Goal: Communication & Community: Ask a question

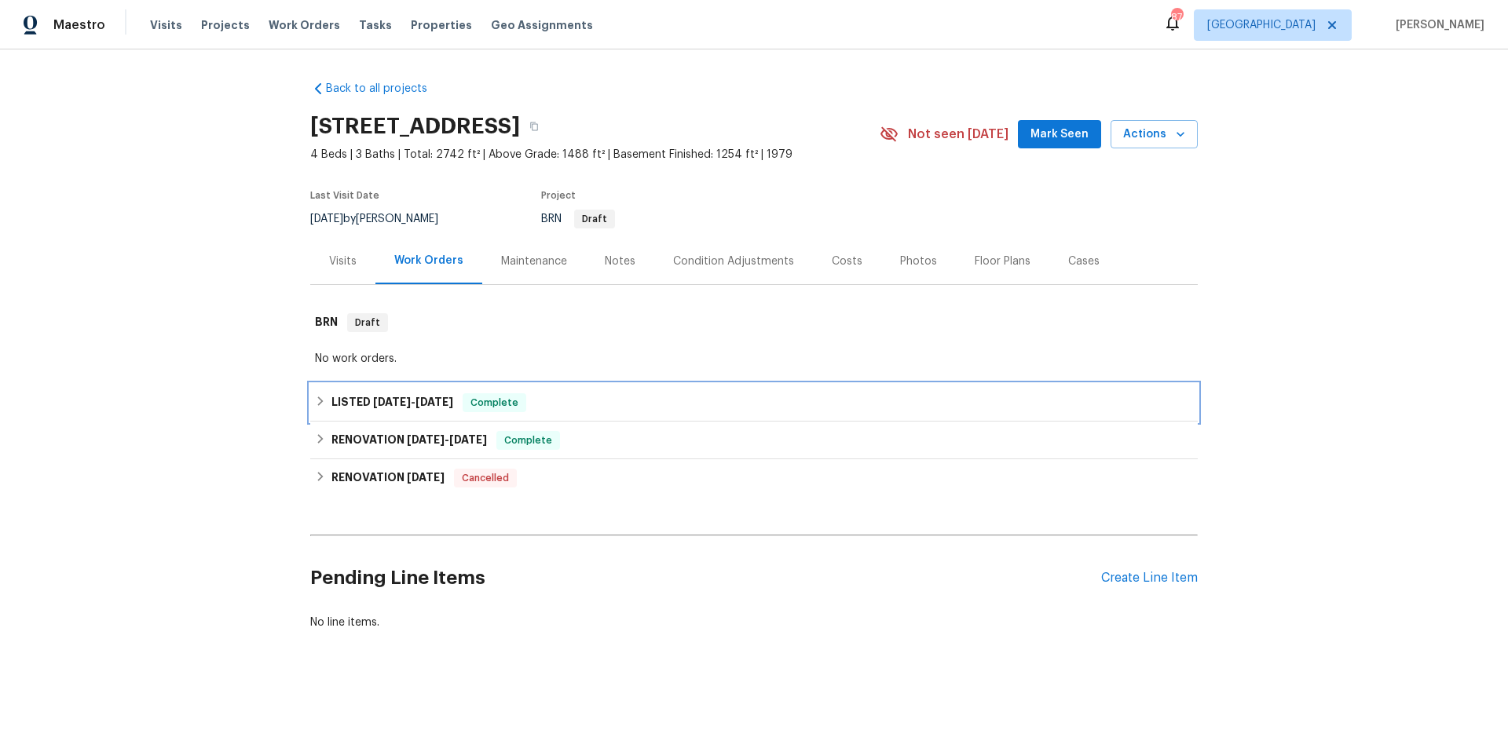
click at [607, 400] on div "LISTED [DATE] - [DATE] Complete" at bounding box center [754, 402] width 878 height 19
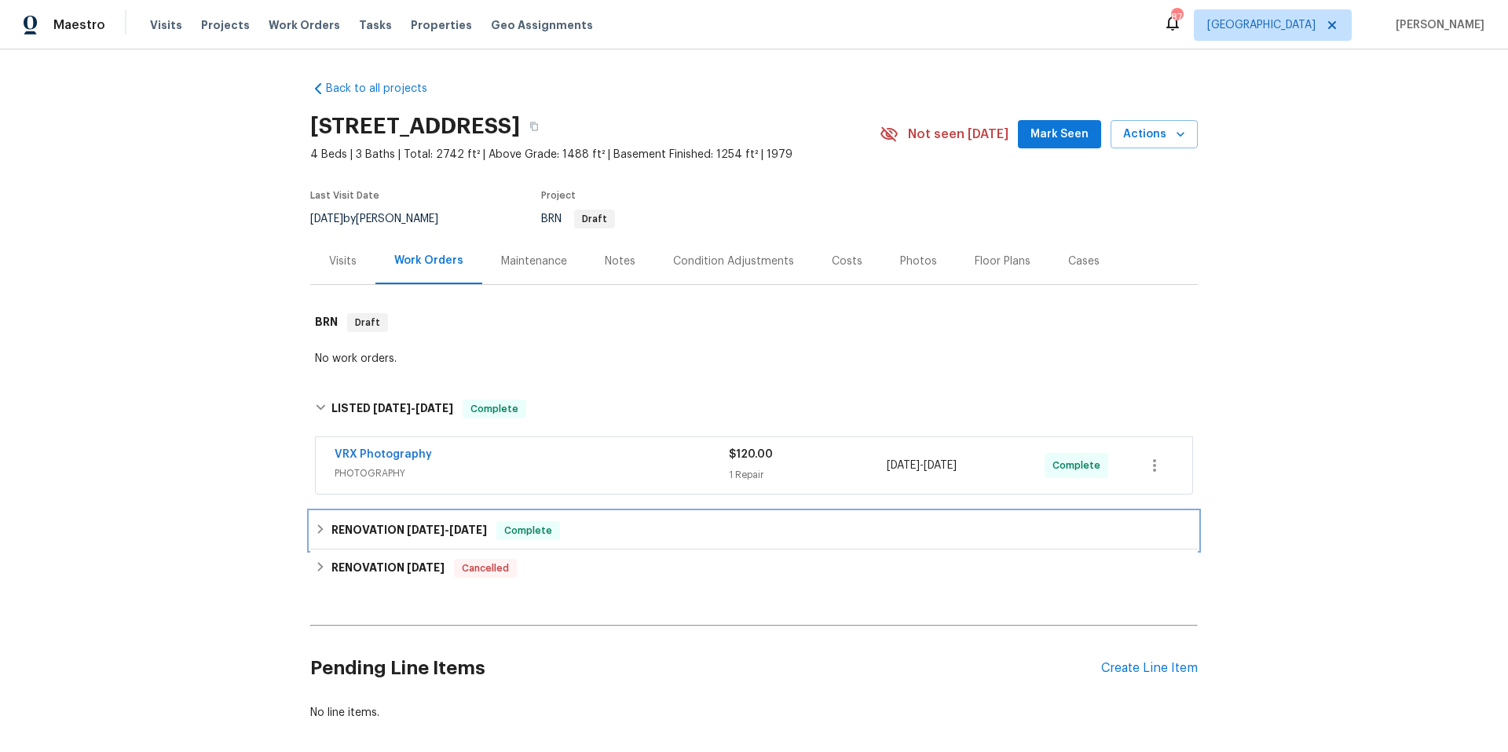
click at [614, 528] on div "RENOVATION [DATE] - [DATE] Complete" at bounding box center [754, 530] width 878 height 19
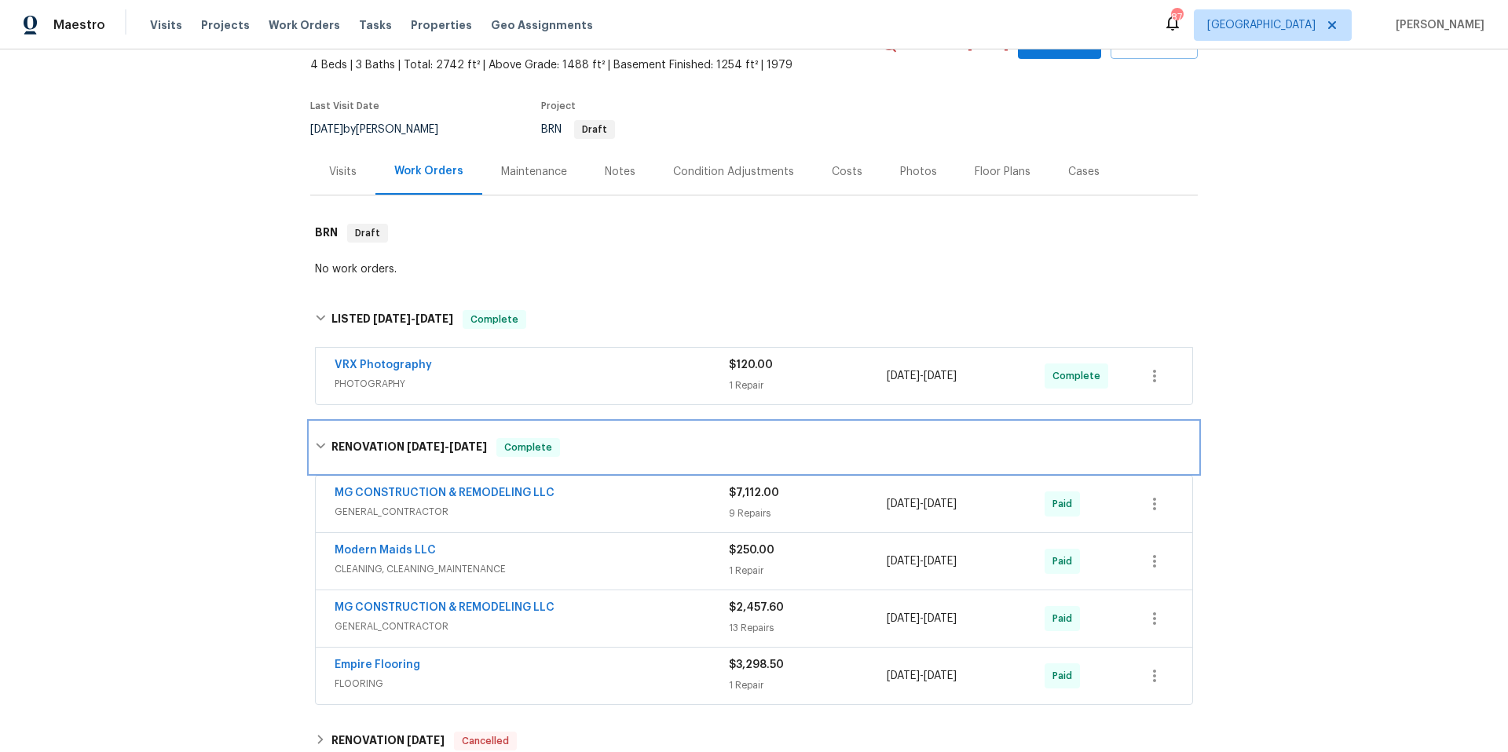
scroll to position [280, 0]
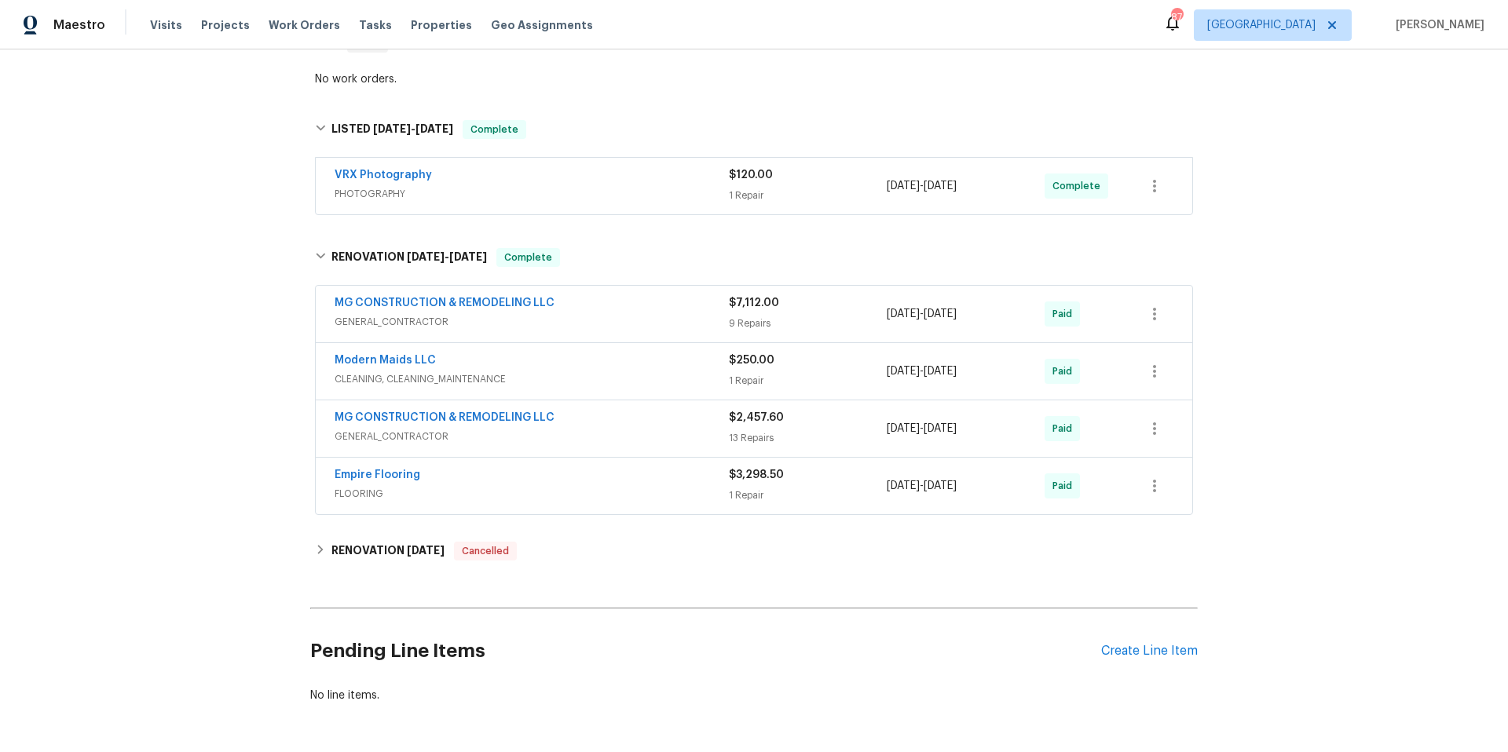
click at [633, 430] on span "GENERAL_CONTRACTOR" at bounding box center [532, 437] width 394 height 16
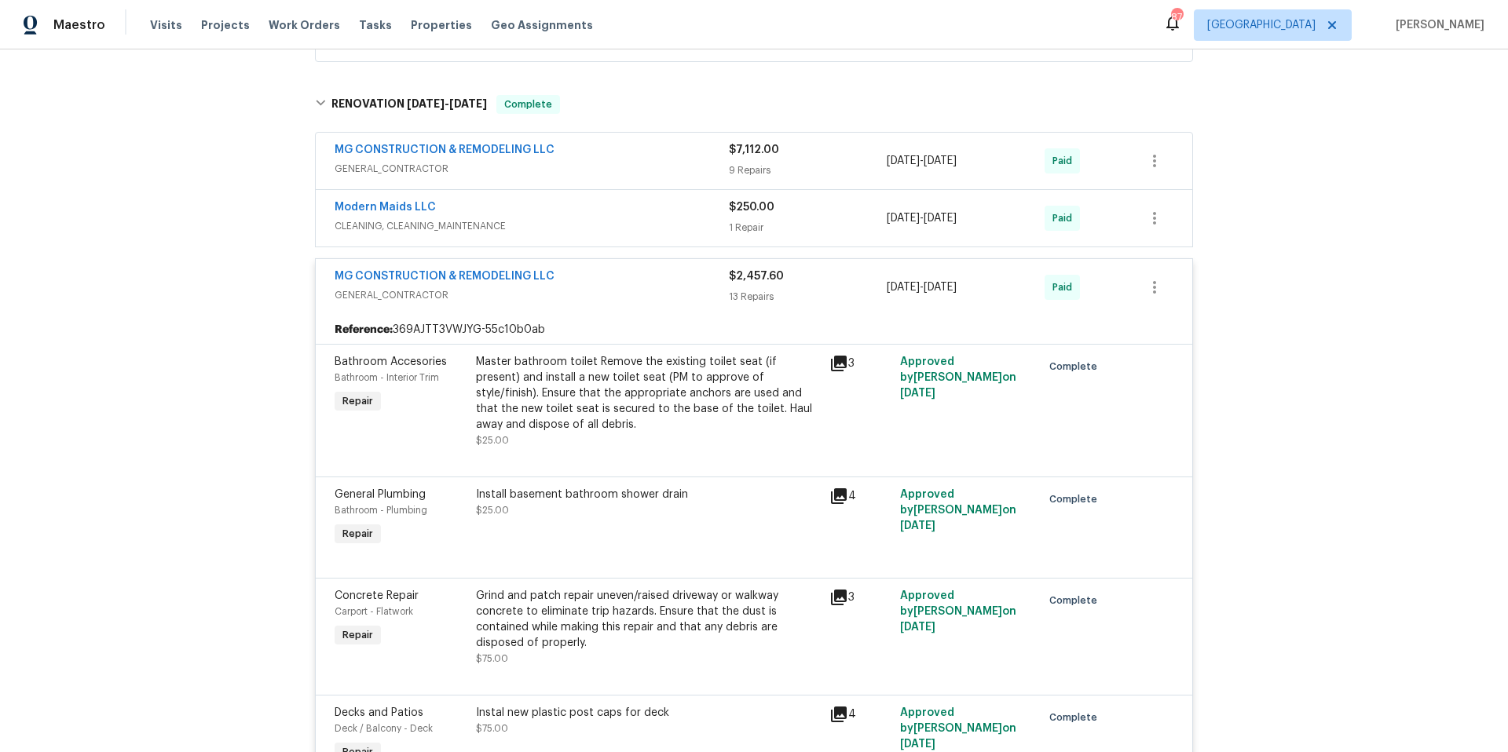
scroll to position [120, 0]
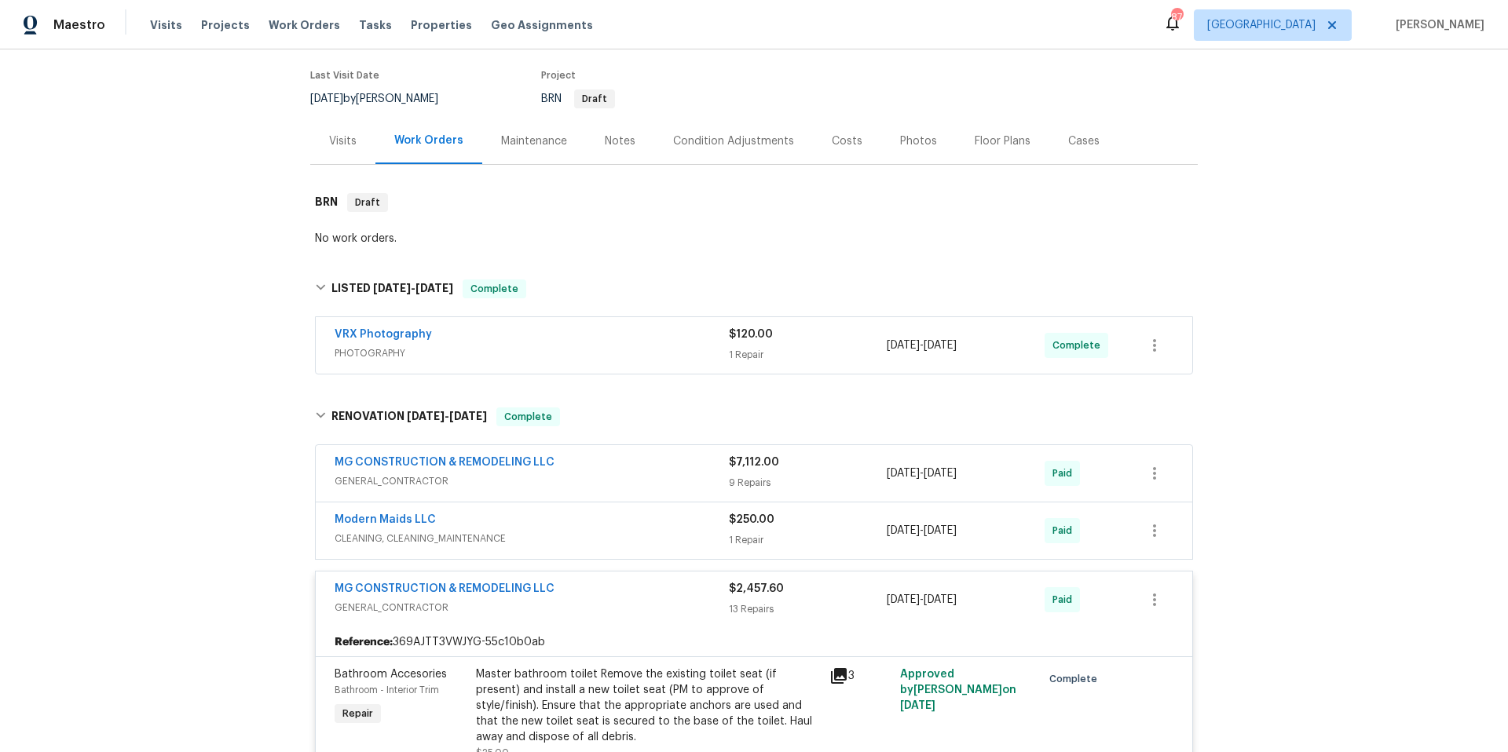
click at [610, 601] on span "GENERAL_CONTRACTOR" at bounding box center [532, 608] width 394 height 16
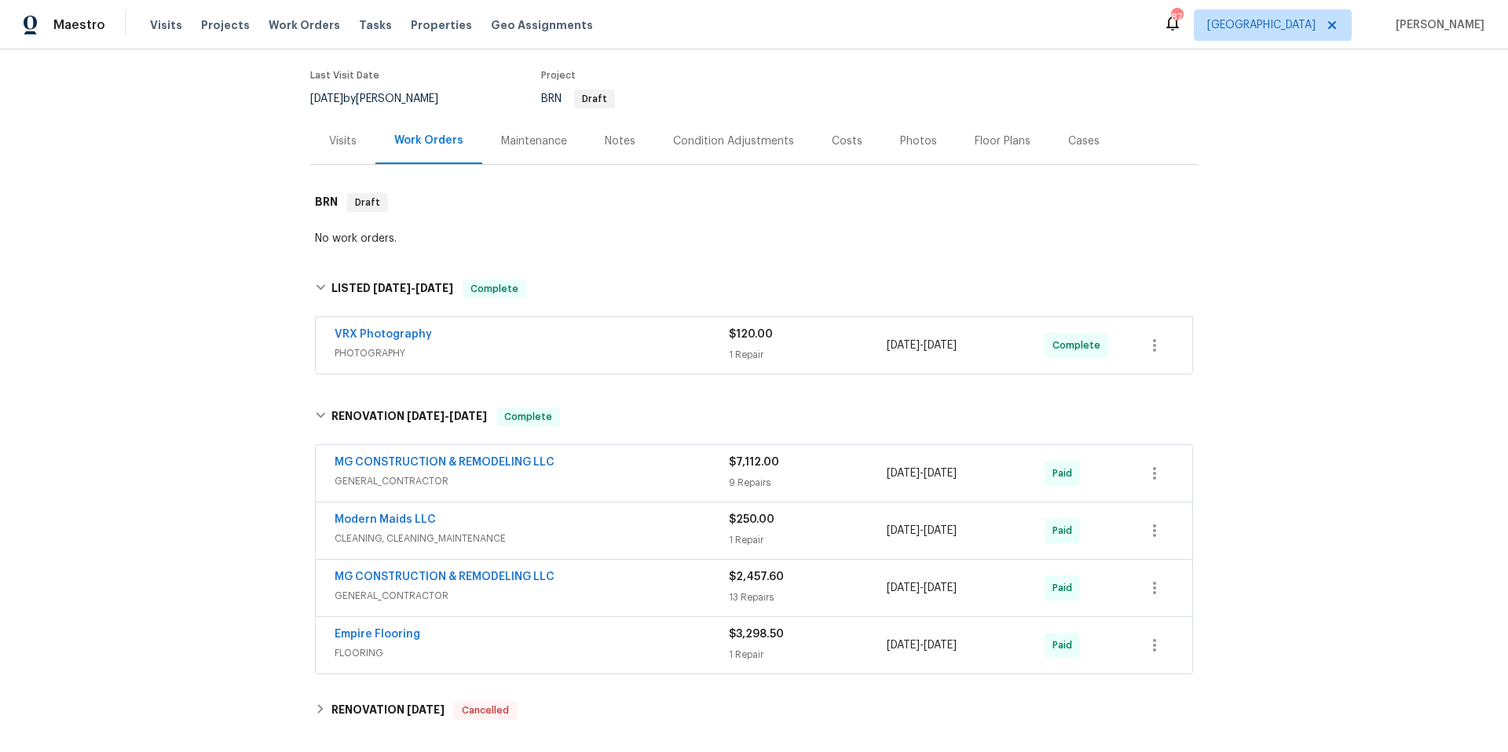
click at [608, 464] on div "MG CONSTRUCTION & REMODELING LLC" at bounding box center [532, 464] width 394 height 19
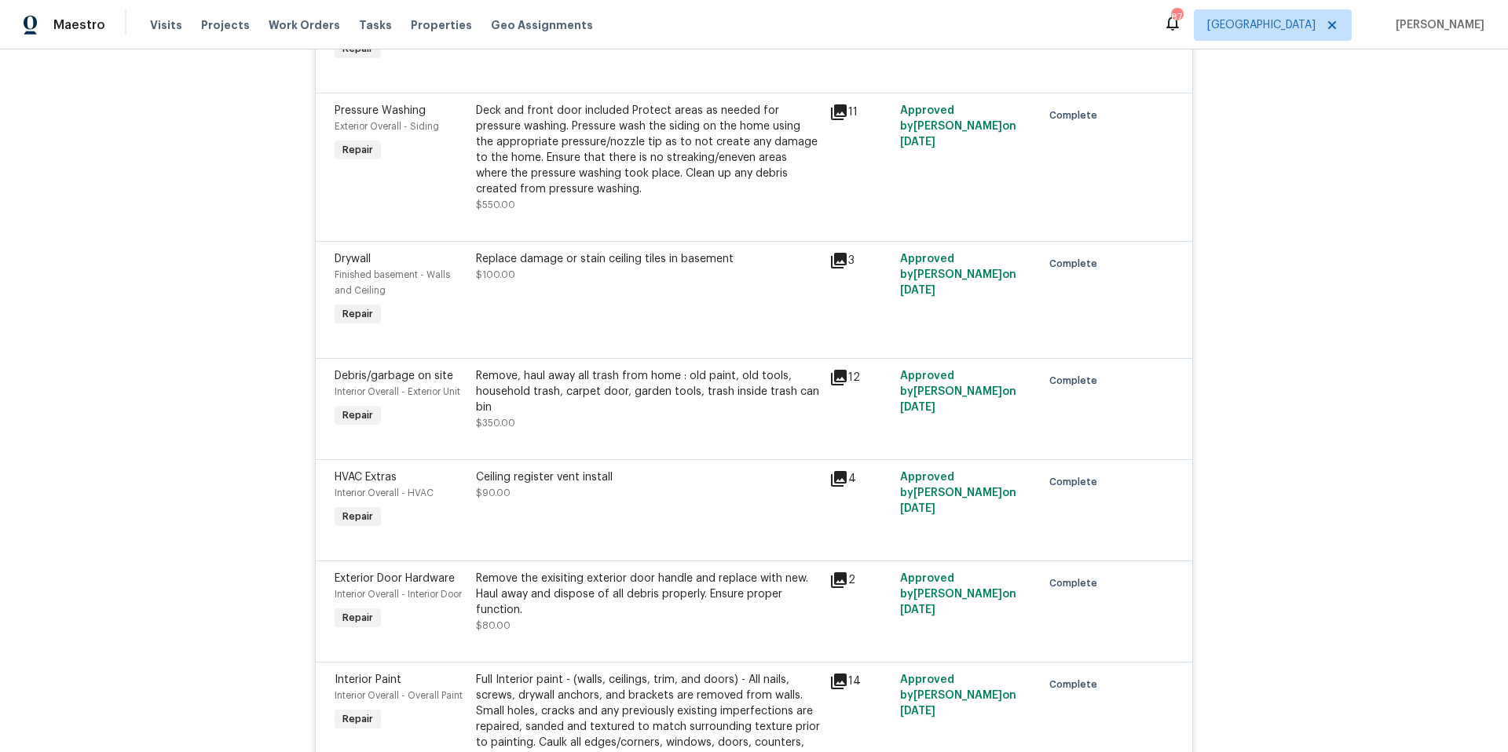
scroll to position [803, 0]
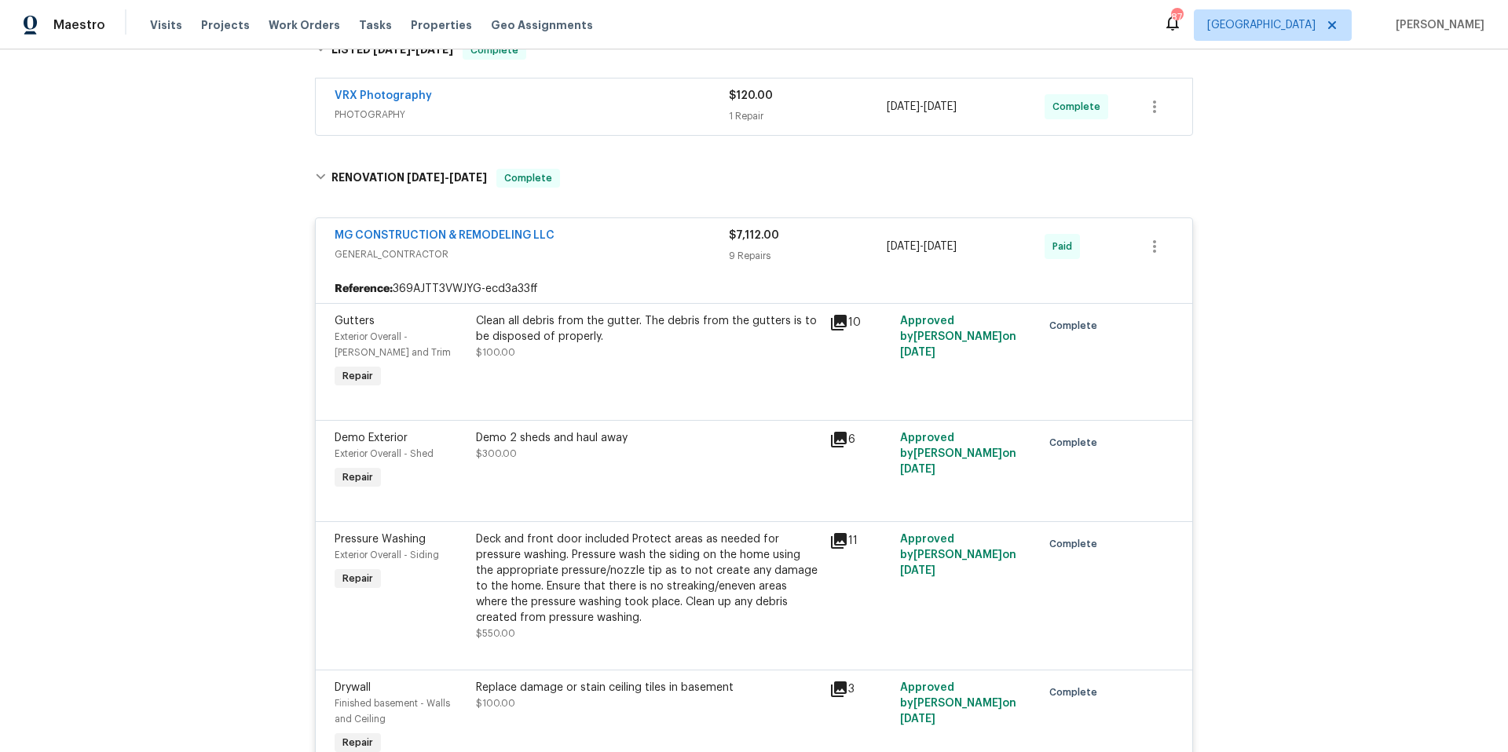
click at [630, 236] on div "MG CONSTRUCTION & REMODELING LLC" at bounding box center [532, 237] width 394 height 19
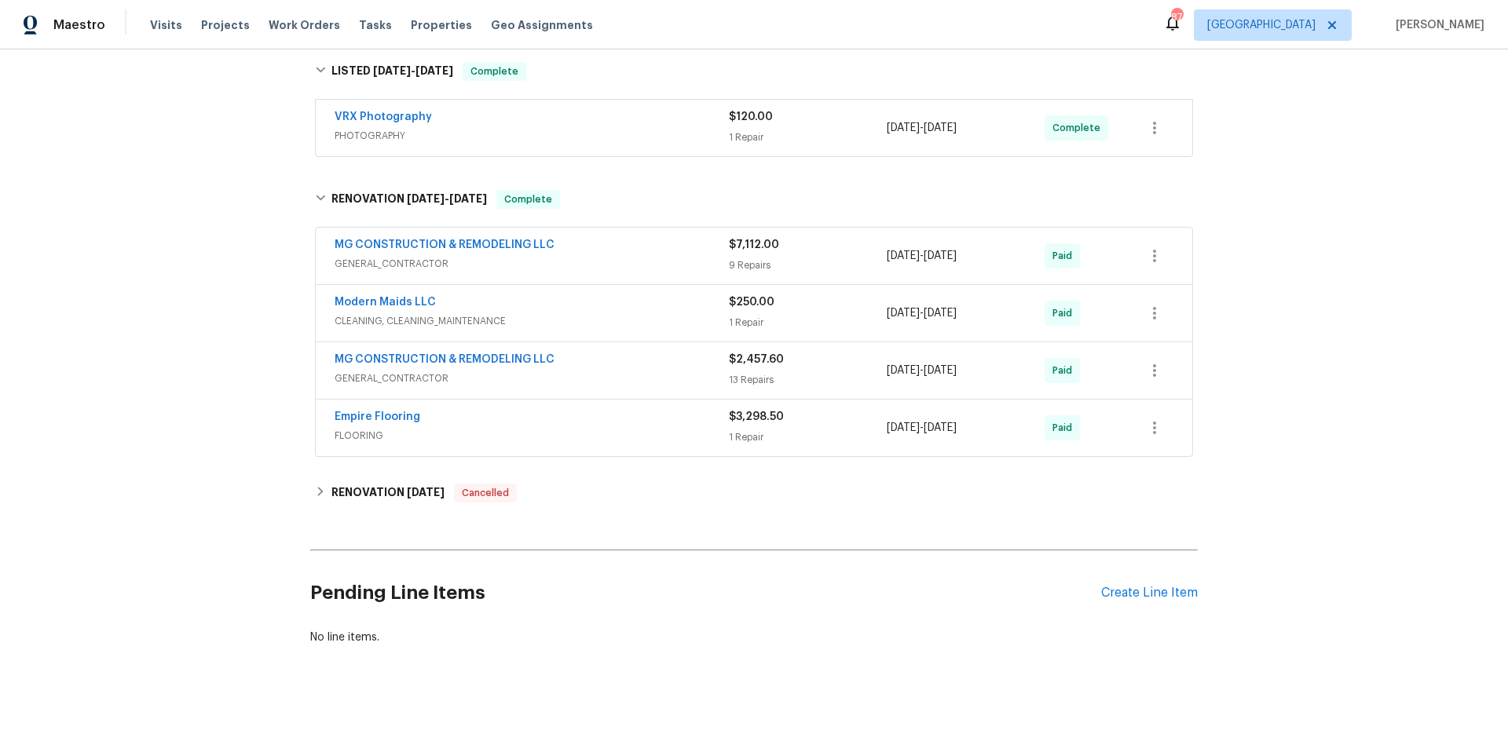
scroll to position [349, 0]
click at [593, 506] on div "Back to all projects 1715 Calais Ct, Oxon Hill, MD 20745 4 Beds | 3 Baths | Tot…" at bounding box center [753, 194] width 887 height 927
click at [609, 492] on div "RENOVATION 2/26/25 Cancelled" at bounding box center [753, 493] width 887 height 38
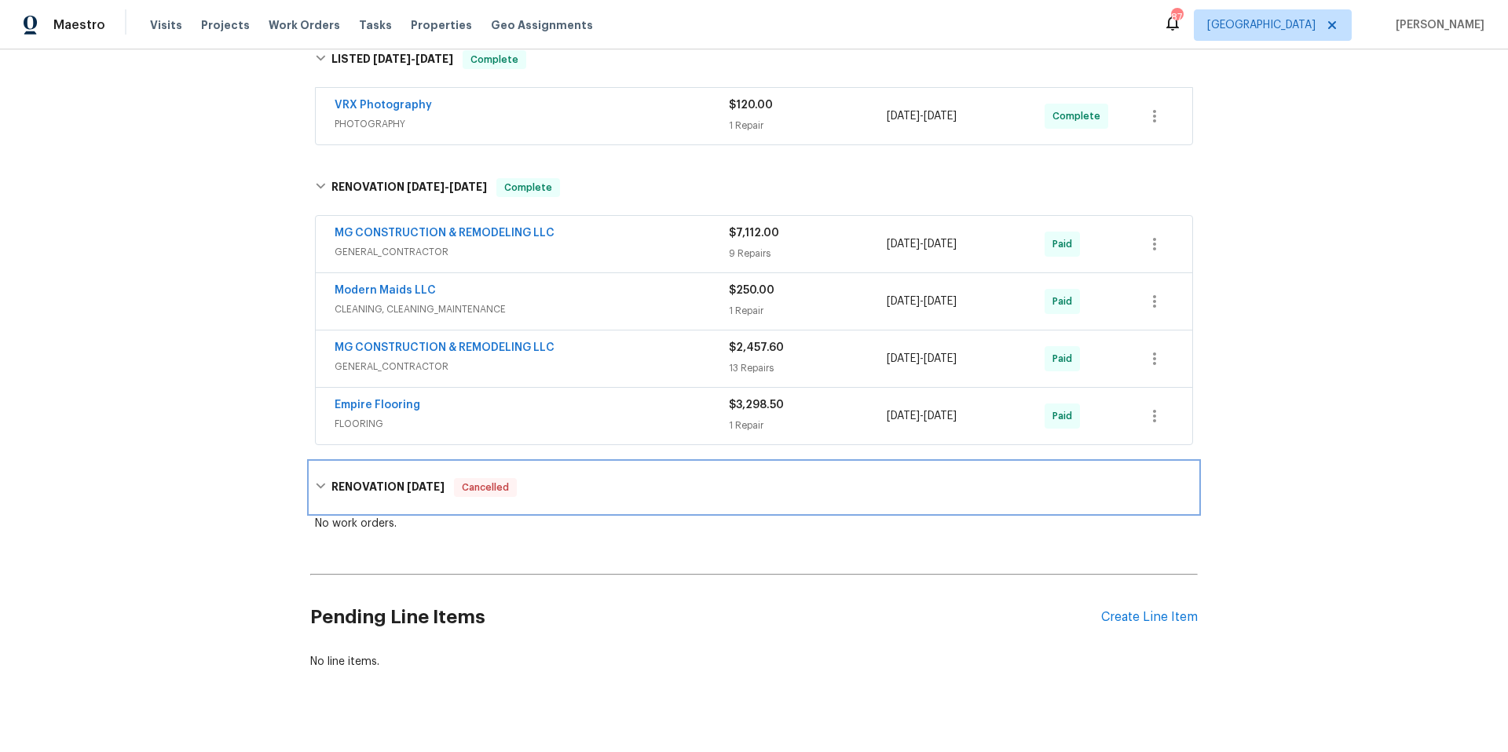
click at [609, 492] on div "RENOVATION 2/26/25 Cancelled" at bounding box center [754, 487] width 878 height 19
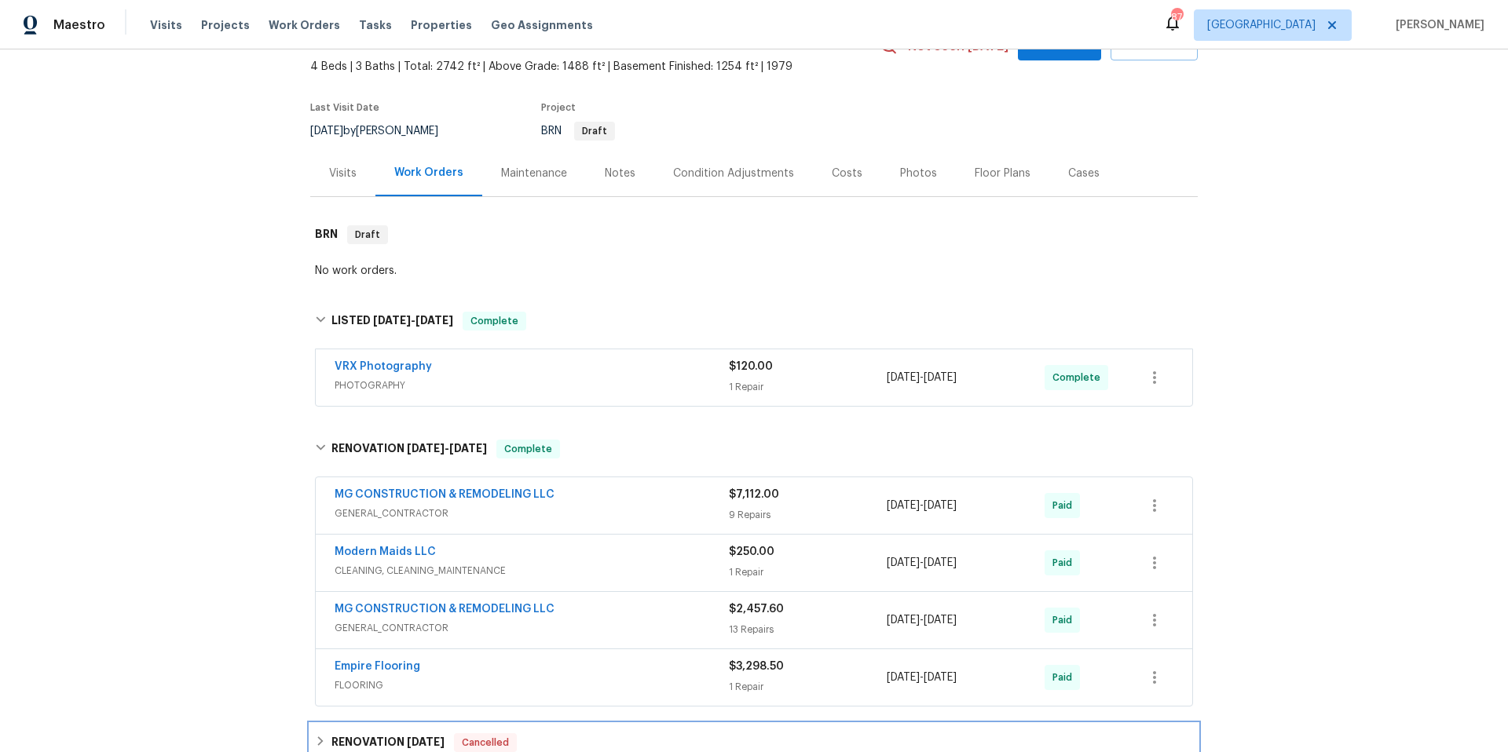
scroll to position [0, 0]
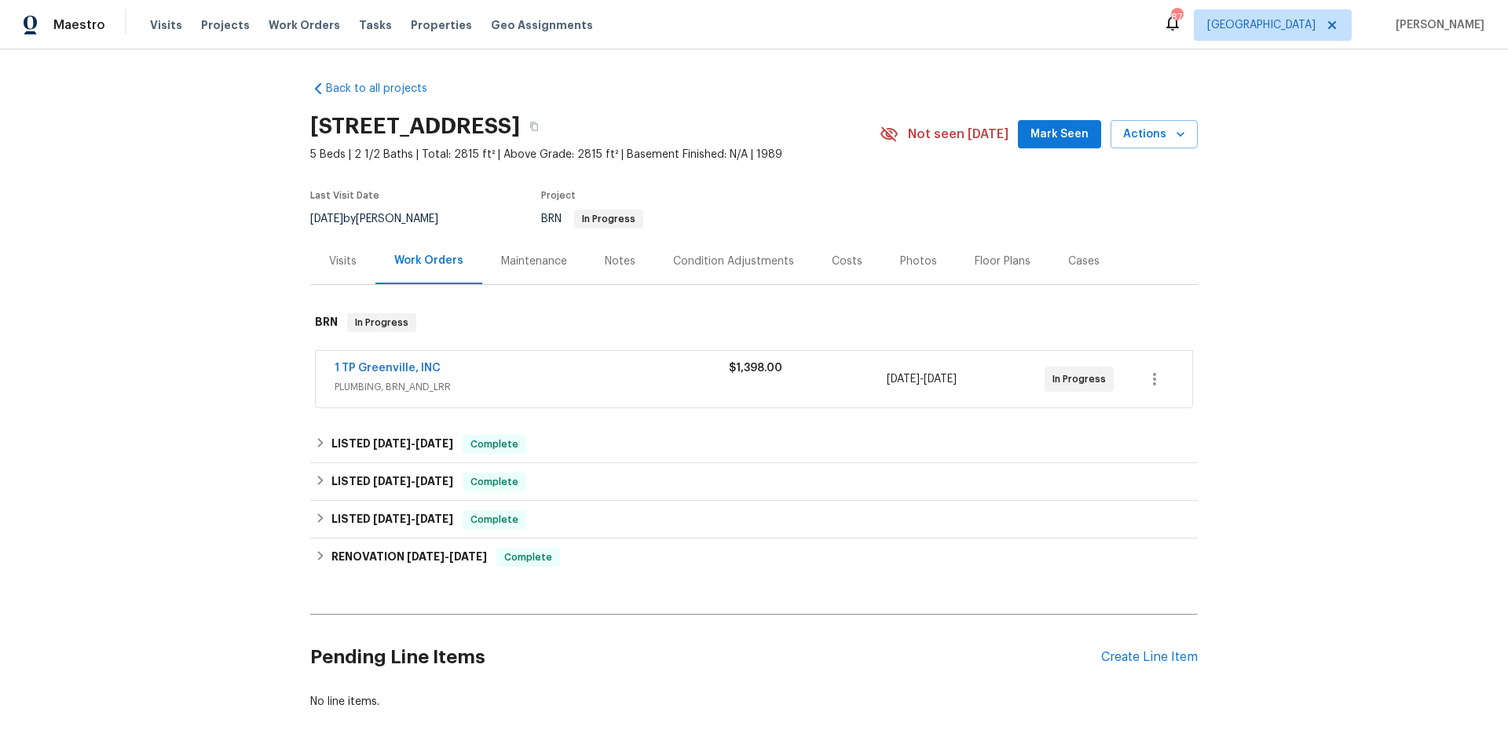
click at [403, 360] on span "1 TP Greenville, INC" at bounding box center [388, 368] width 106 height 16
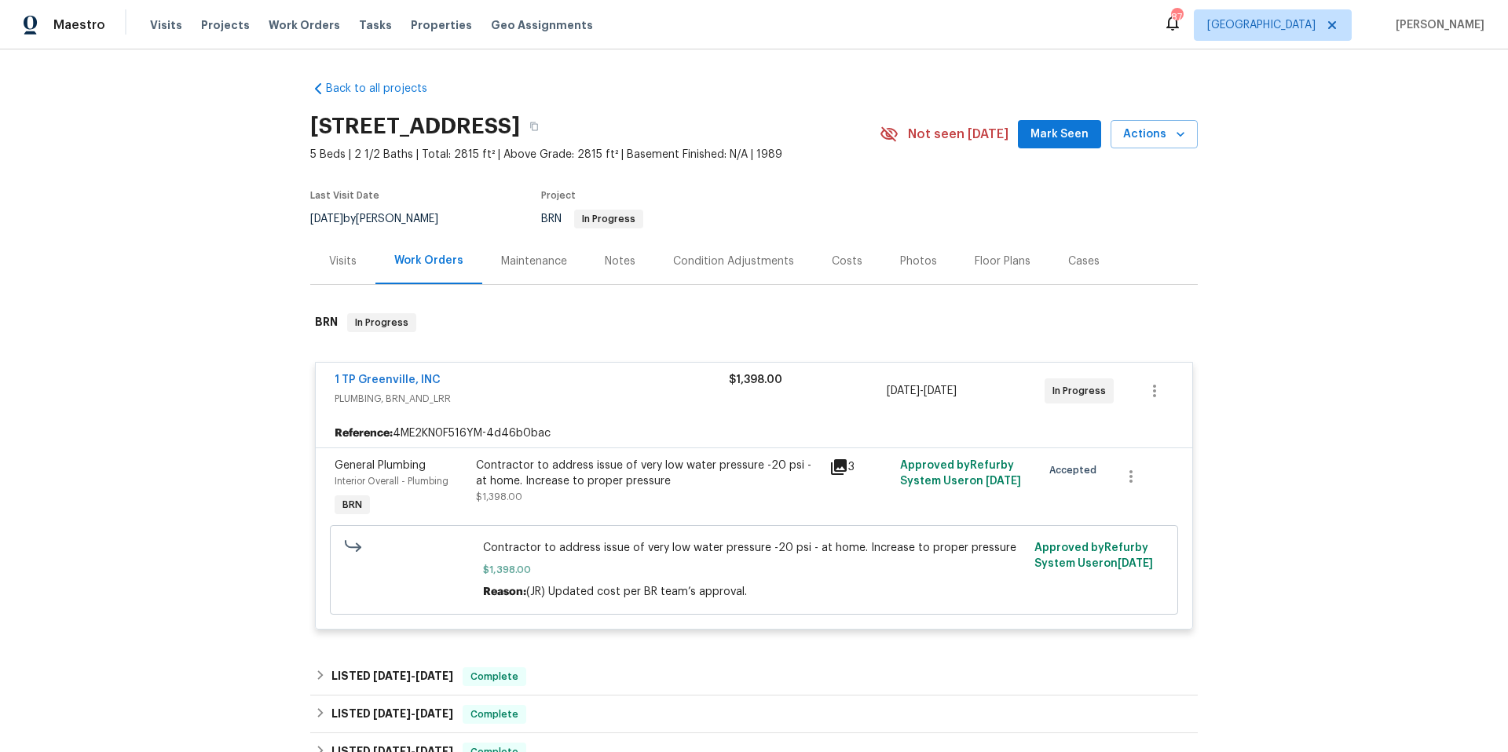
click at [400, 372] on span "1 TP Greenville, INC" at bounding box center [388, 380] width 106 height 16
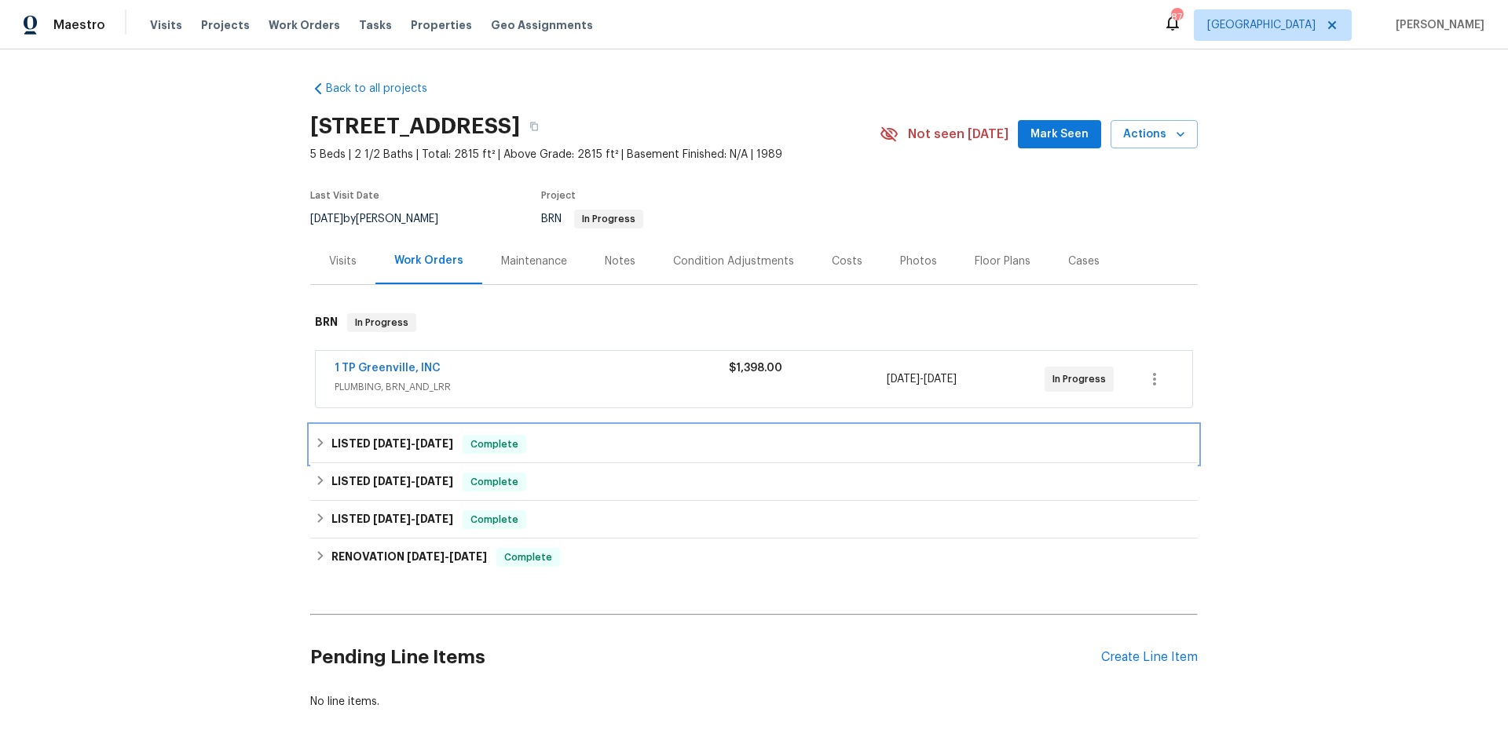
click at [557, 444] on div "LISTED 7/30/25 - 8/5/25 Complete" at bounding box center [754, 444] width 878 height 19
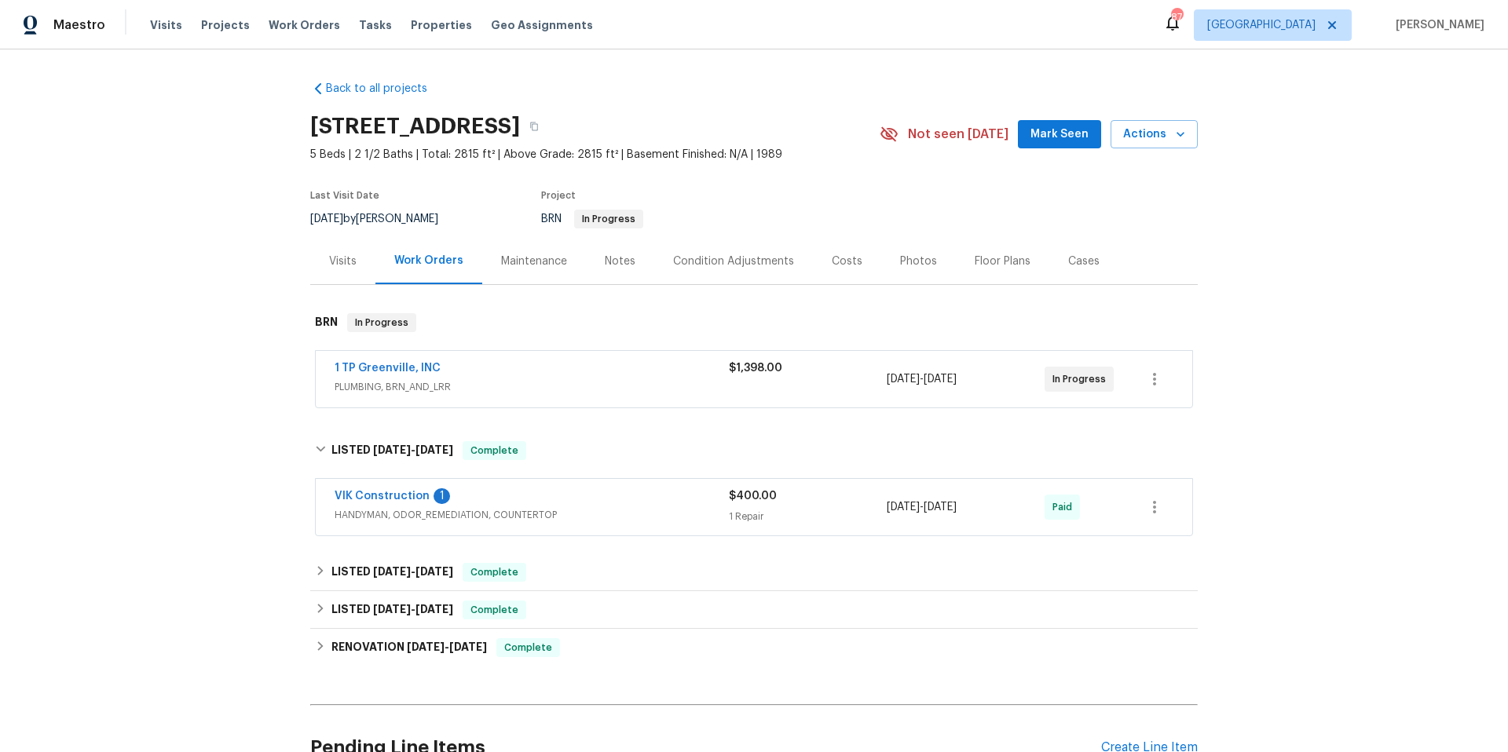
click at [605, 535] on div "VIK Construction 1 HANDYMAN, ODOR_REMEDIATION, COUNTERTOP $400.00 1 Repair 7/30…" at bounding box center [754, 507] width 876 height 57
click at [623, 517] on span "HANDYMAN, ODOR_REMEDIATION, COUNTERTOP" at bounding box center [532, 515] width 394 height 16
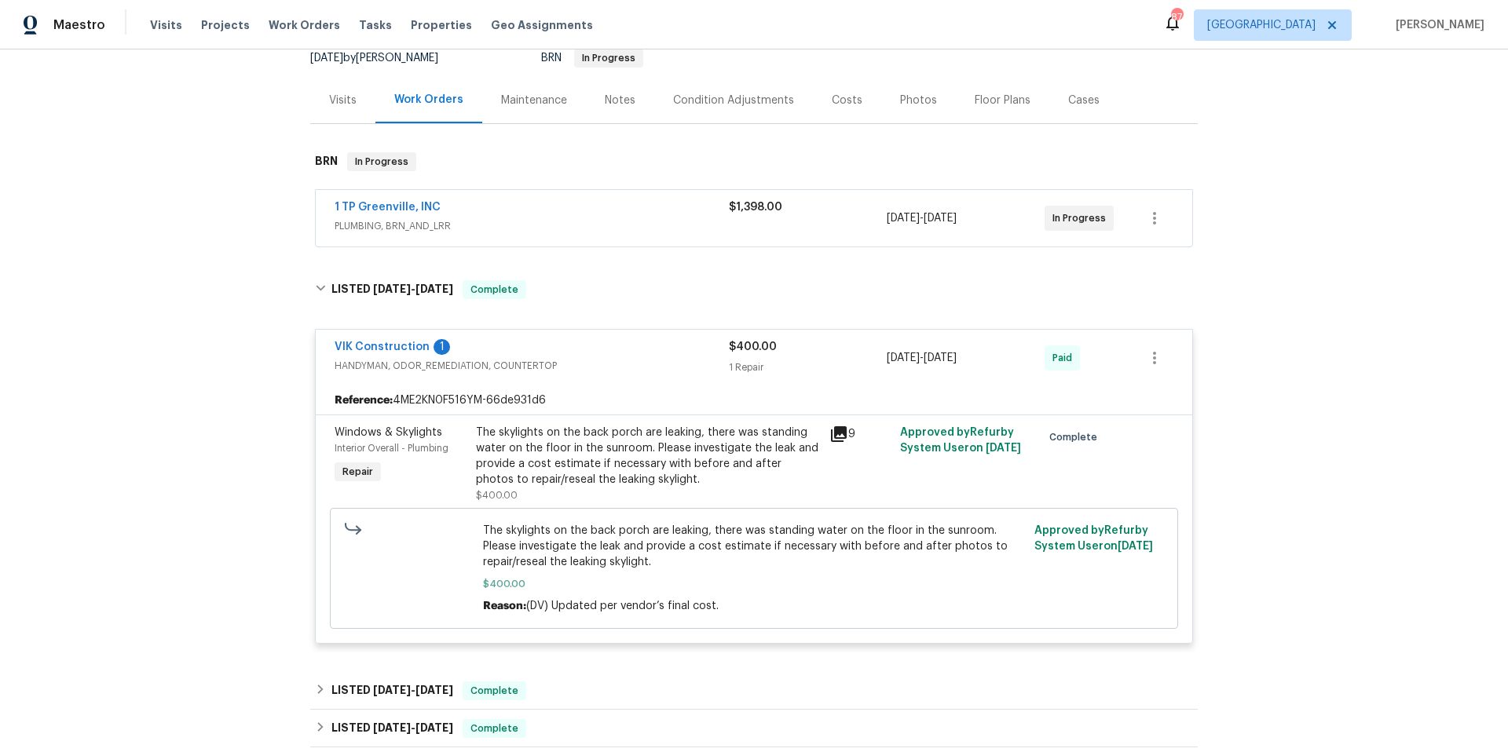
scroll to position [177, 0]
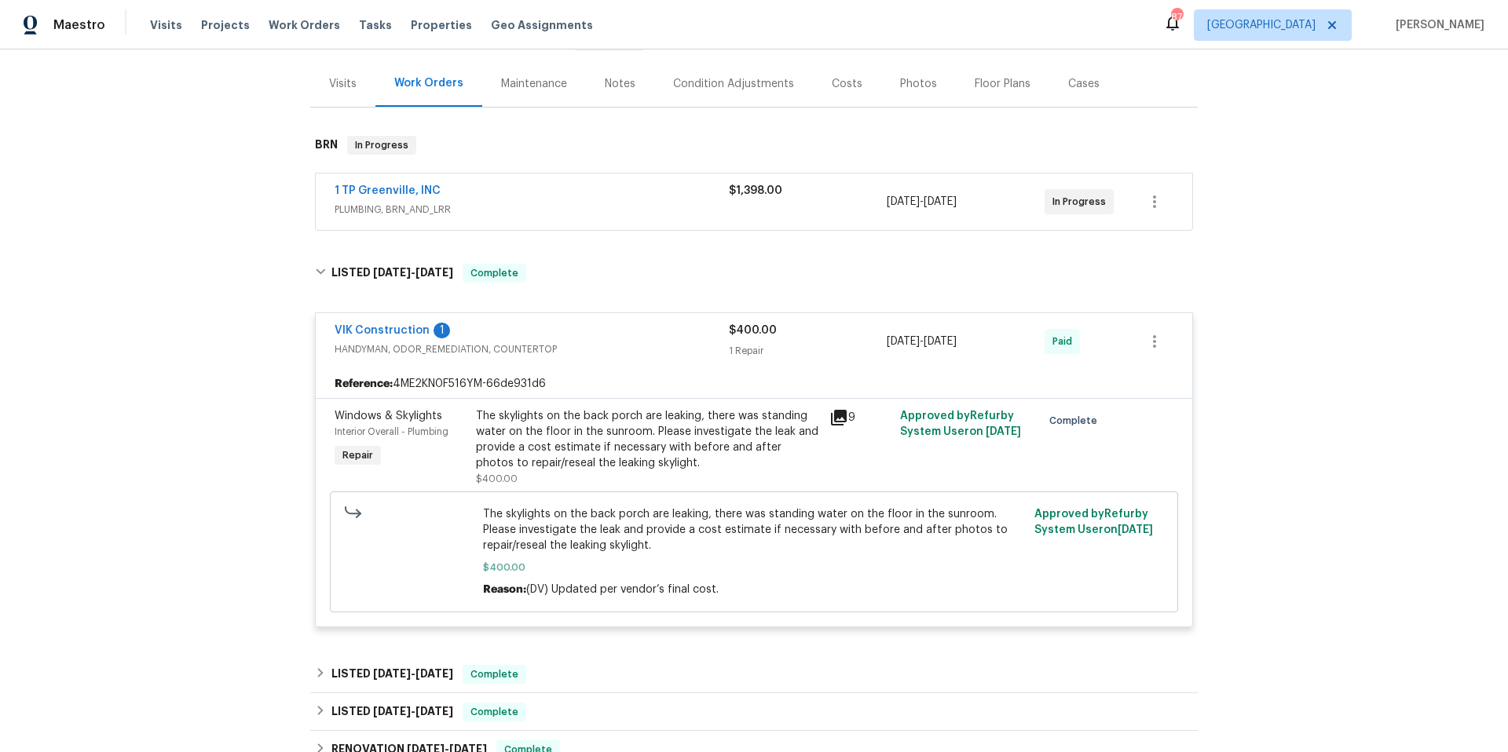
click at [600, 329] on div "VIK Construction 1" at bounding box center [532, 332] width 394 height 19
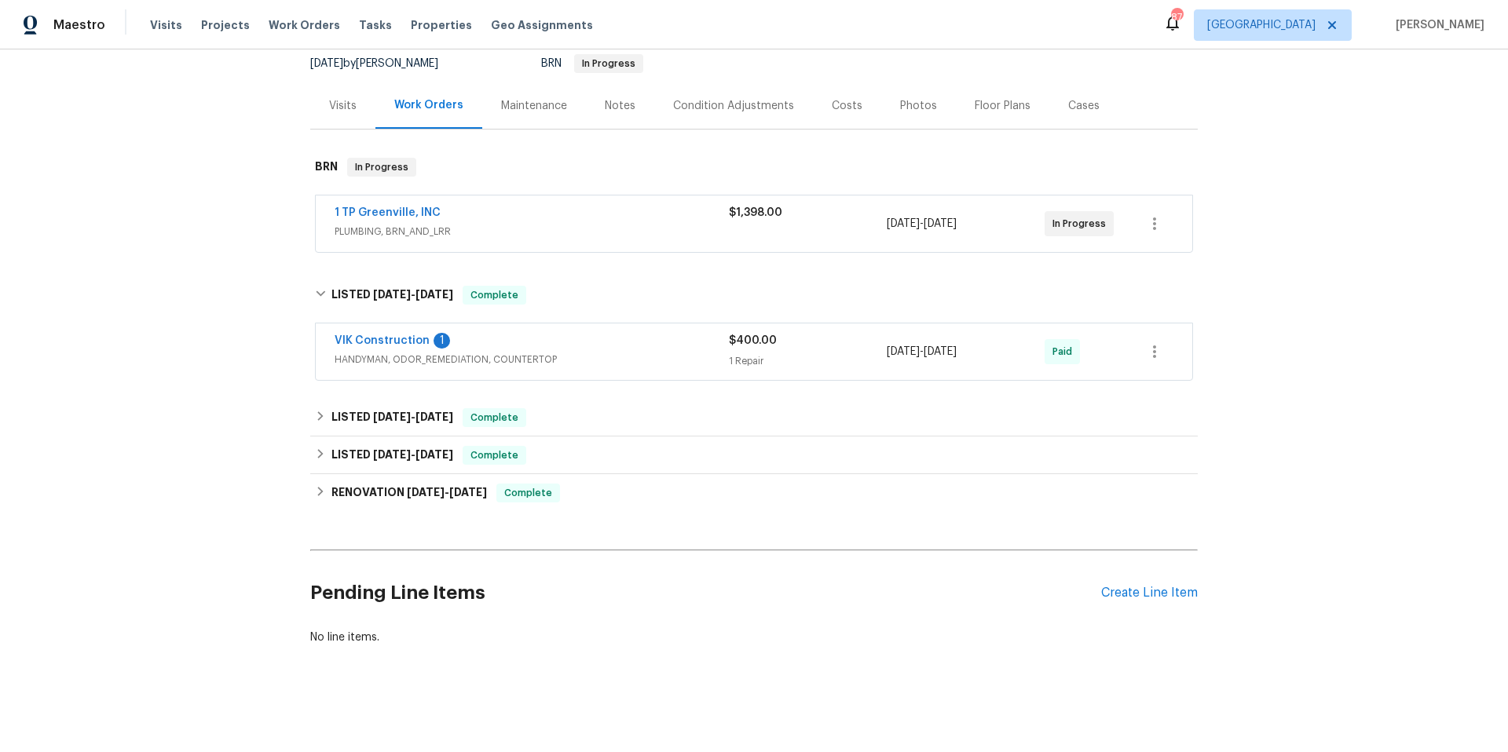
scroll to position [166, 0]
click at [596, 409] on div "LISTED 7/10/25 - 7/11/25 Complete" at bounding box center [754, 417] width 878 height 19
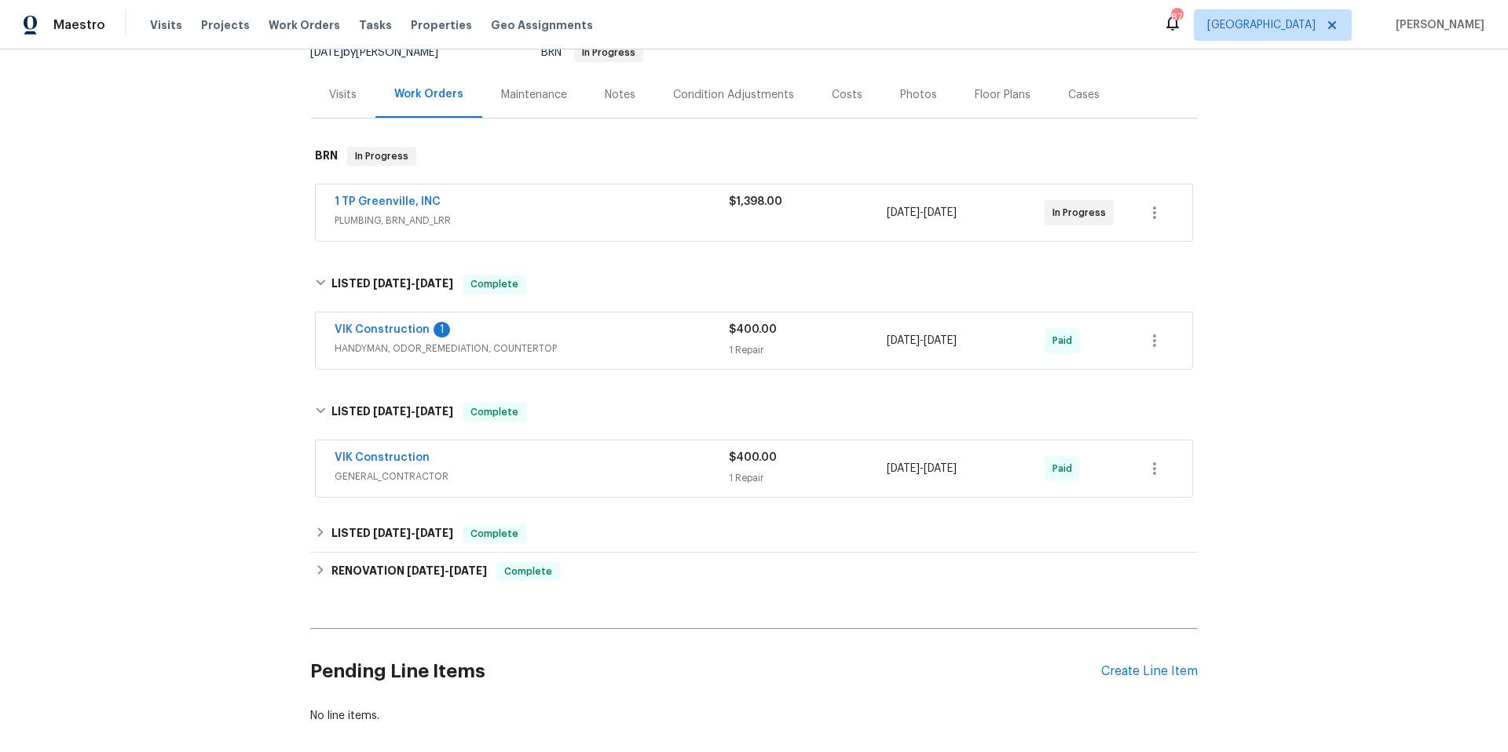
click at [587, 463] on div "VIK Construction" at bounding box center [532, 459] width 394 height 19
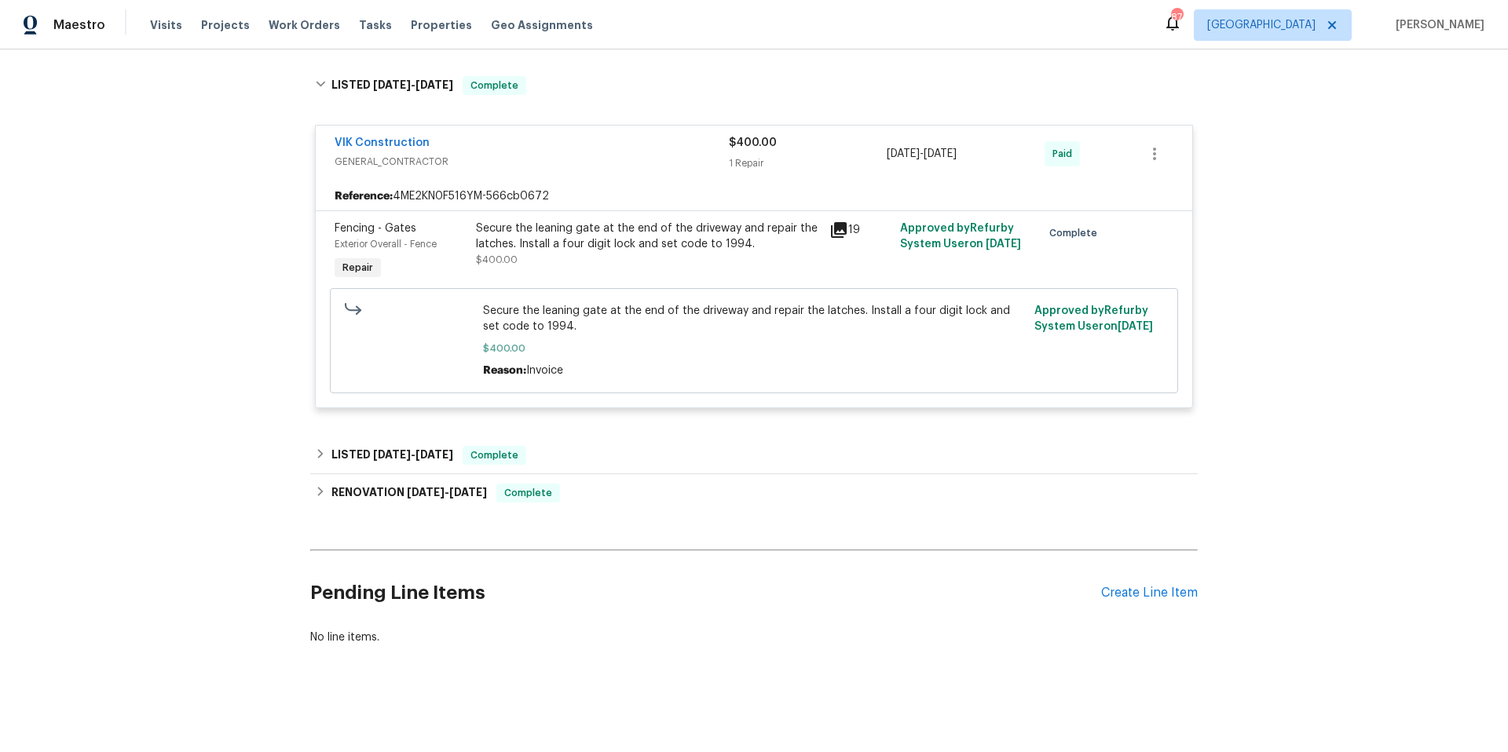
scroll to position [506, 0]
click at [594, 446] on div "LISTED 4/2/25 - 4/3/25 Complete" at bounding box center [754, 455] width 878 height 19
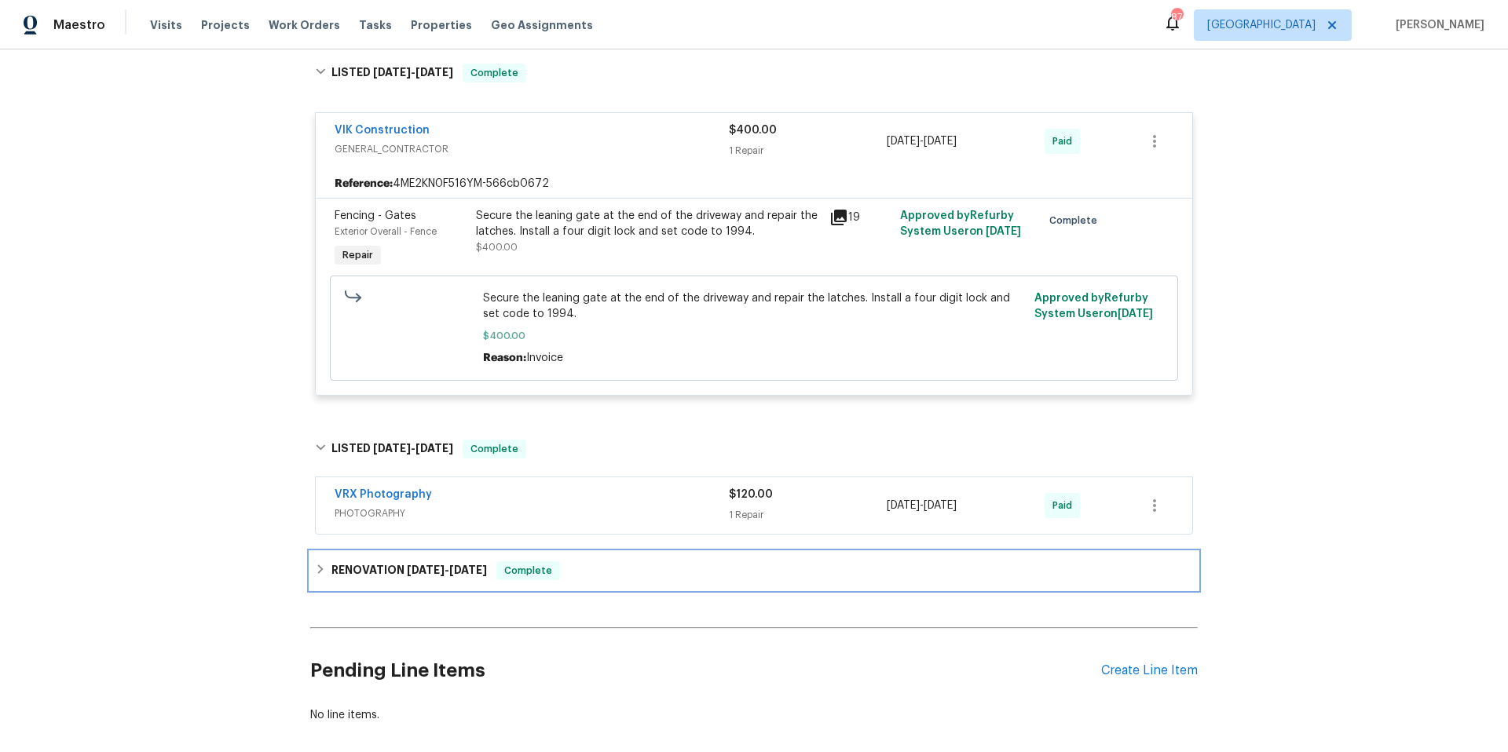
click at [612, 569] on div "RENOVATION 3/6/25 - 3/22/25 Complete" at bounding box center [754, 570] width 878 height 19
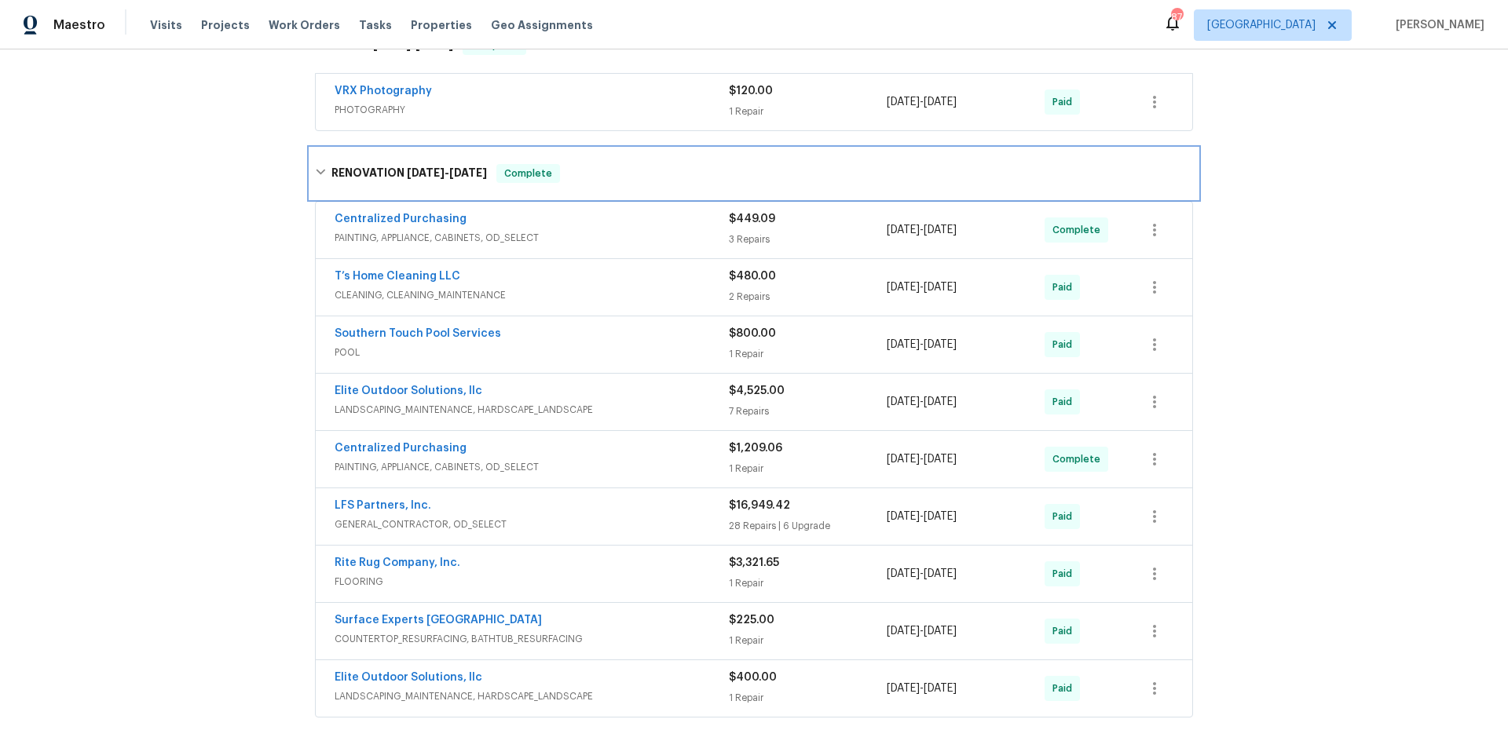
scroll to position [918, 0]
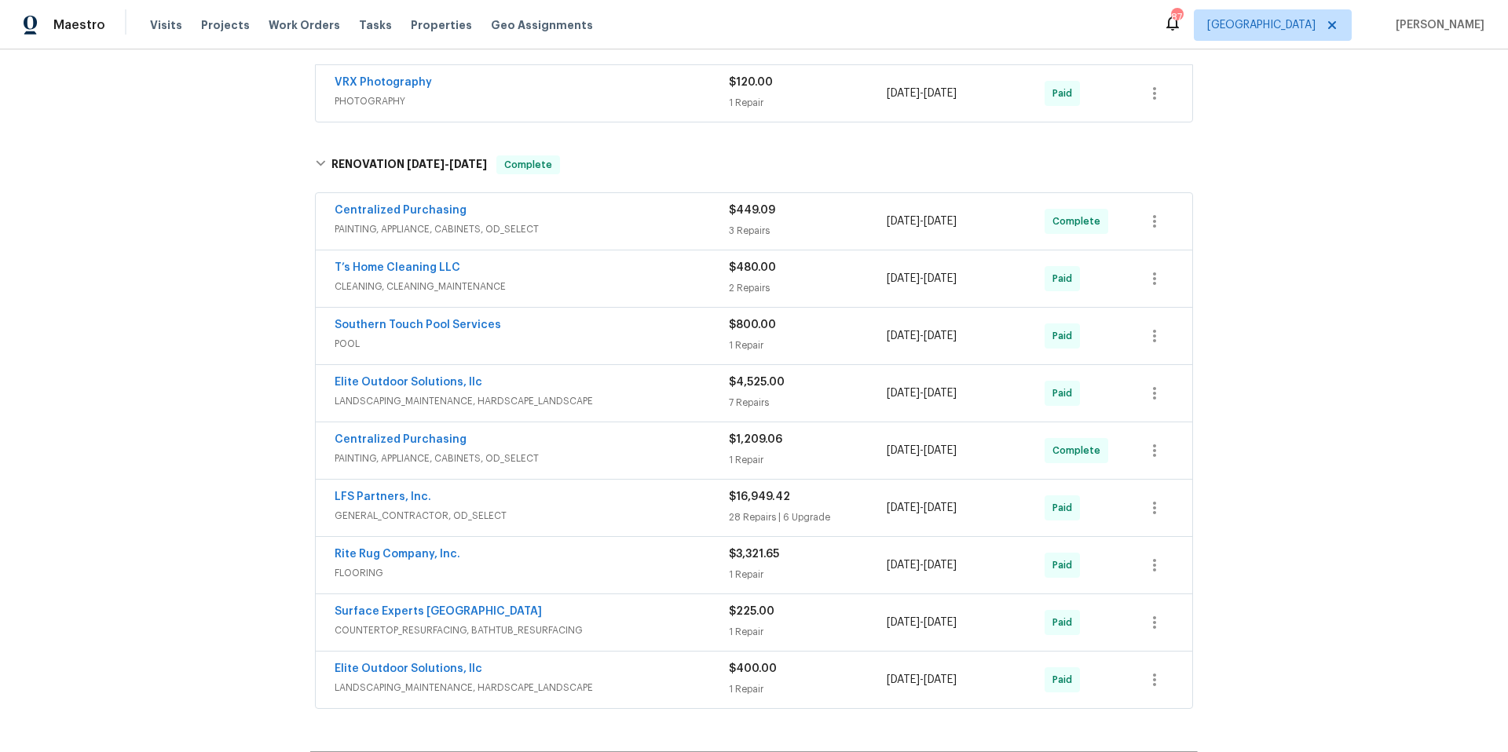
click at [590, 332] on div "Southern Touch Pool Services" at bounding box center [532, 326] width 394 height 19
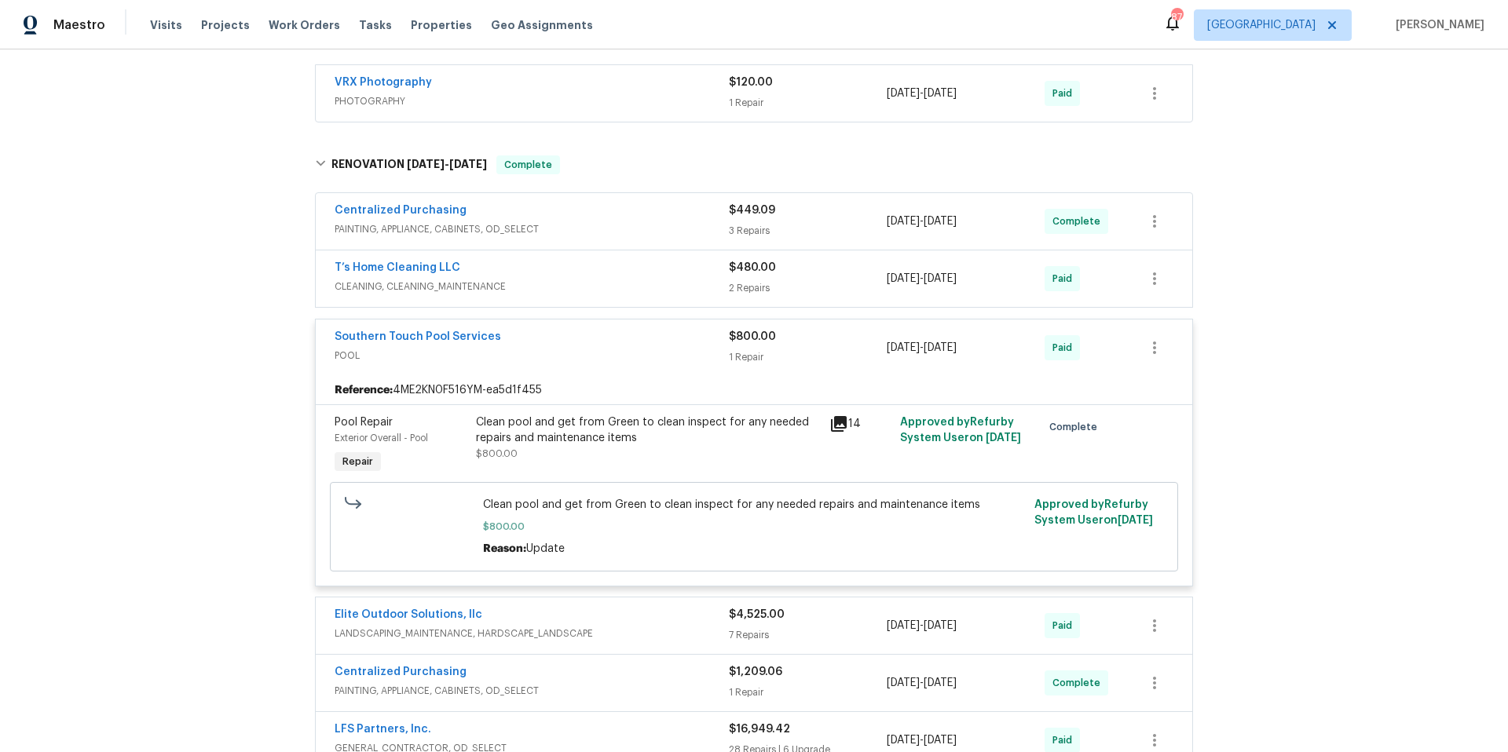
click at [590, 332] on div "Southern Touch Pool Services" at bounding box center [532, 338] width 394 height 19
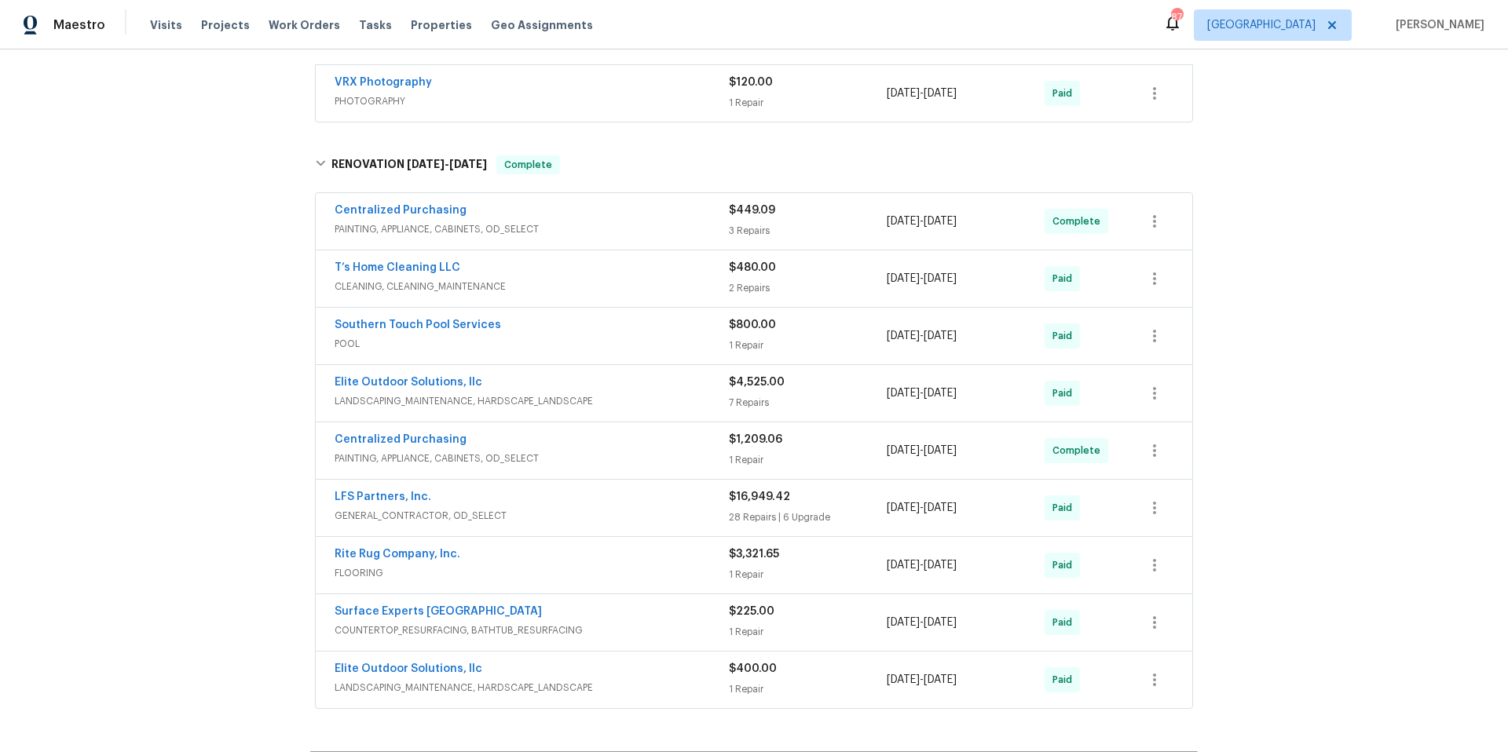
click at [623, 389] on div "Elite Outdoor Solutions, llc" at bounding box center [532, 384] width 394 height 19
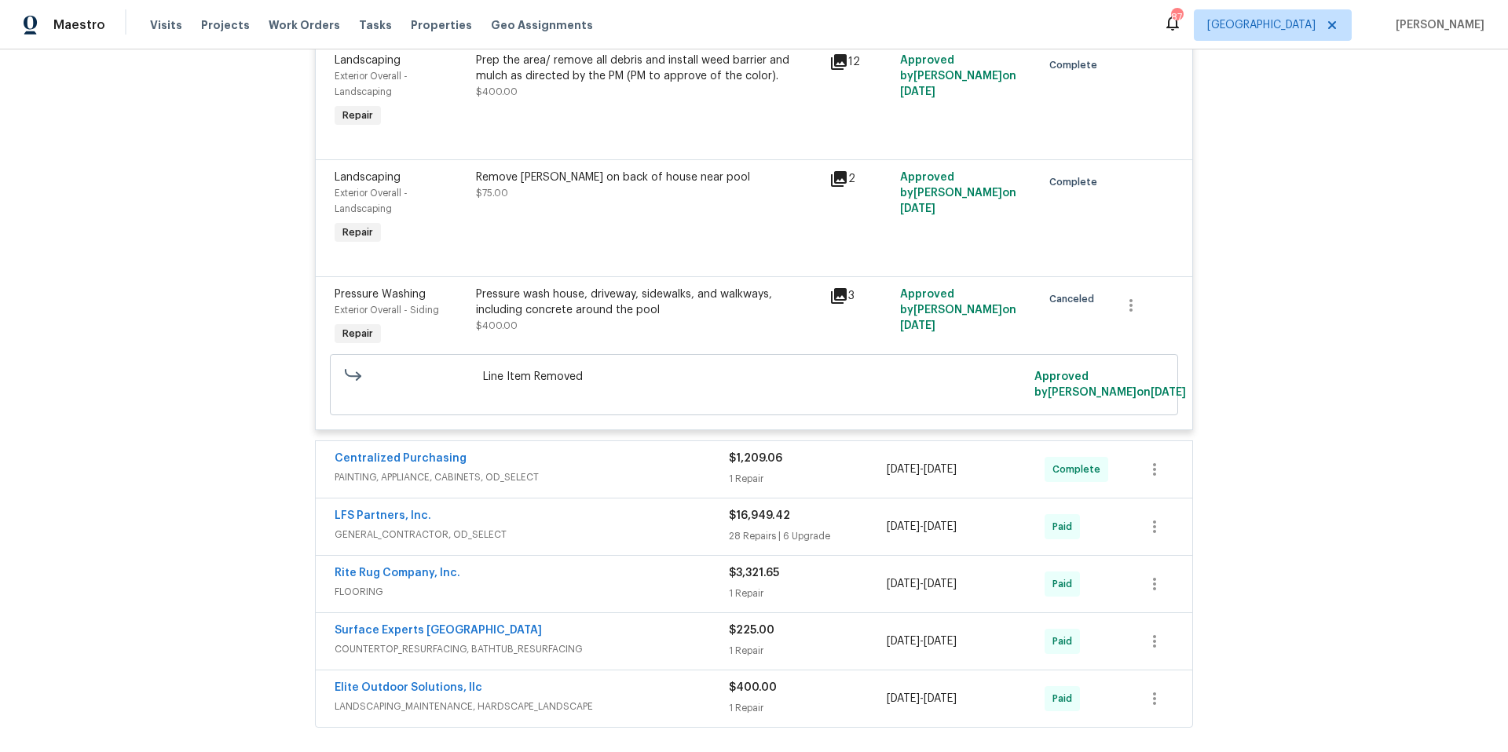
scroll to position [2103, 0]
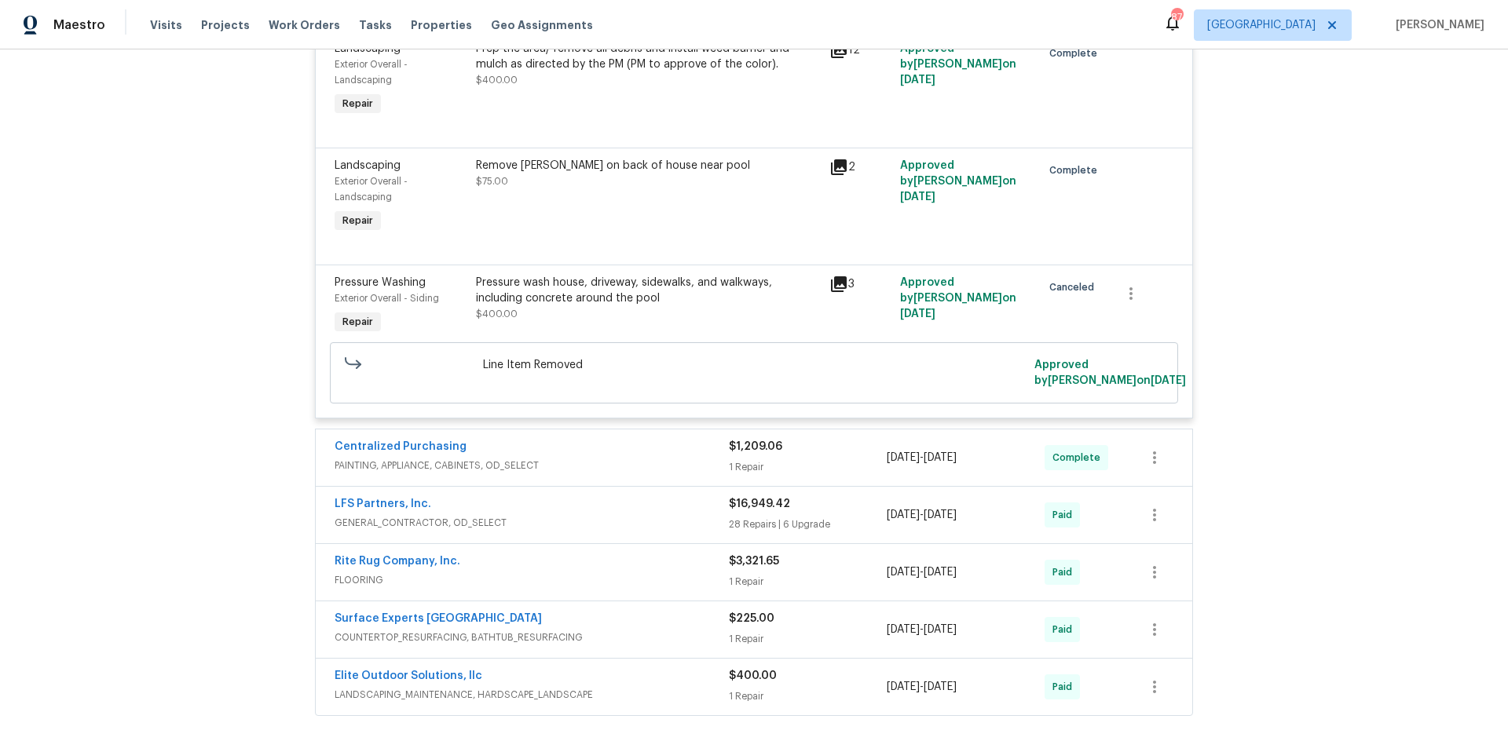
click at [626, 469] on span "PAINTING, APPLIANCE, CABINETS, OD_SELECT" at bounding box center [532, 466] width 394 height 16
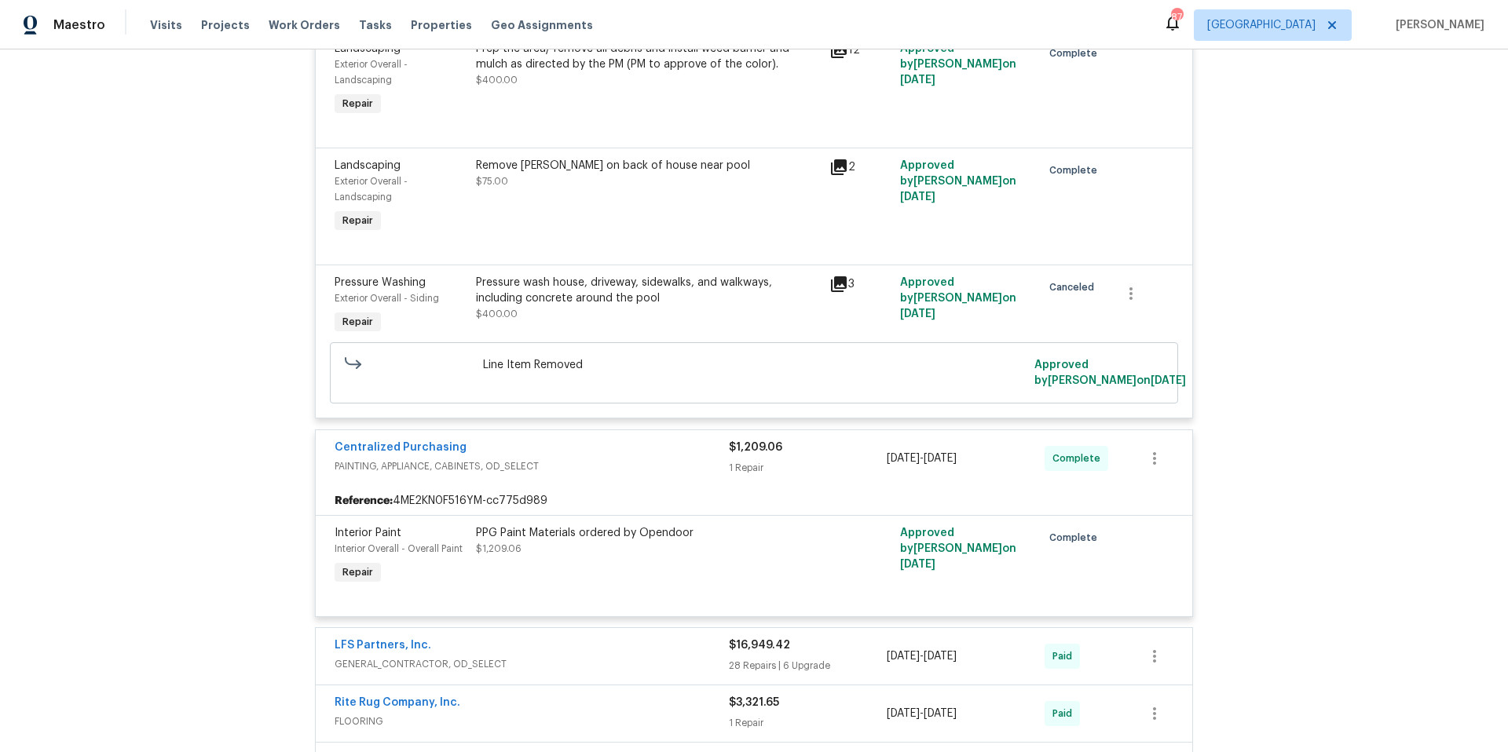
click at [626, 469] on span "PAINTING, APPLIANCE, CABINETS, OD_SELECT" at bounding box center [532, 467] width 394 height 16
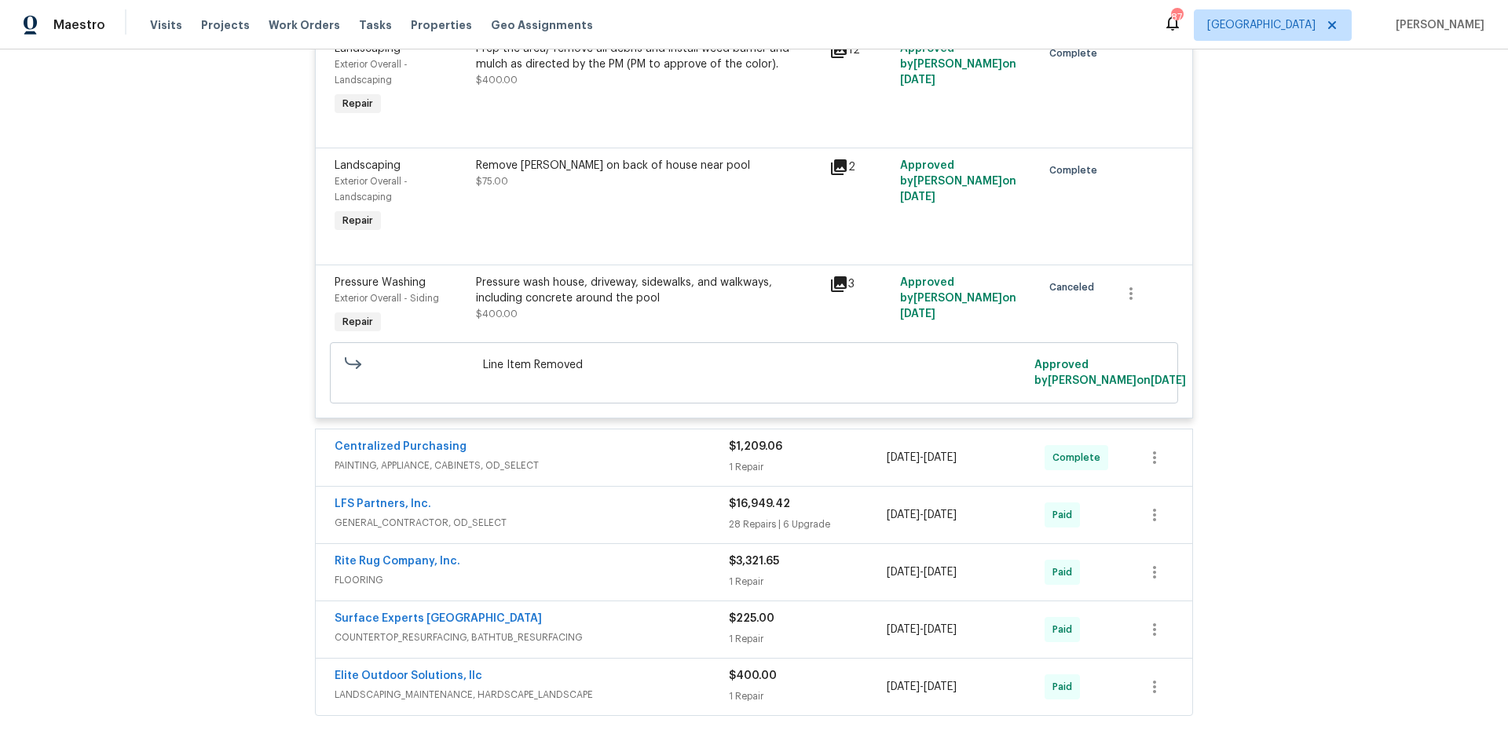
click at [611, 506] on div "LFS Partners, Inc." at bounding box center [532, 505] width 394 height 19
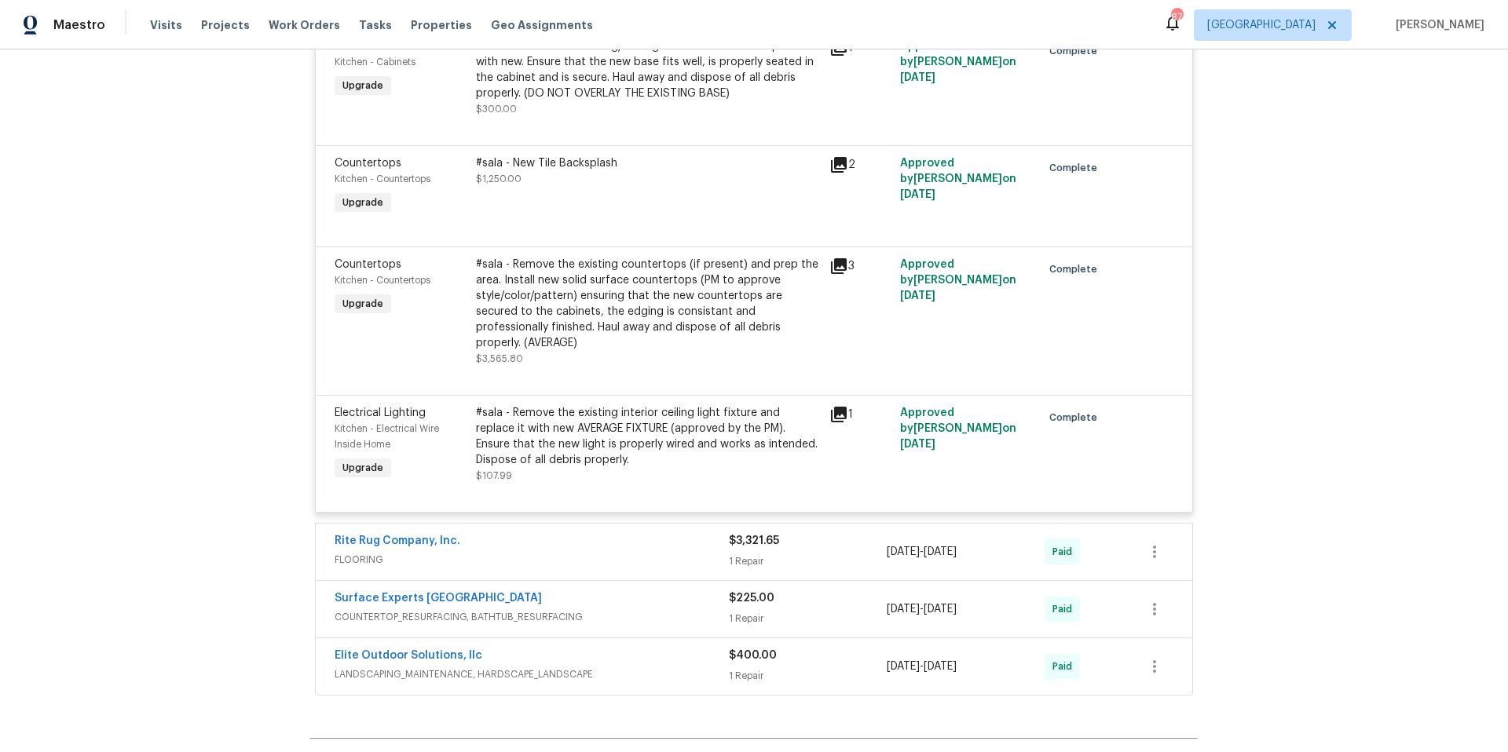
scroll to position [6573, 0]
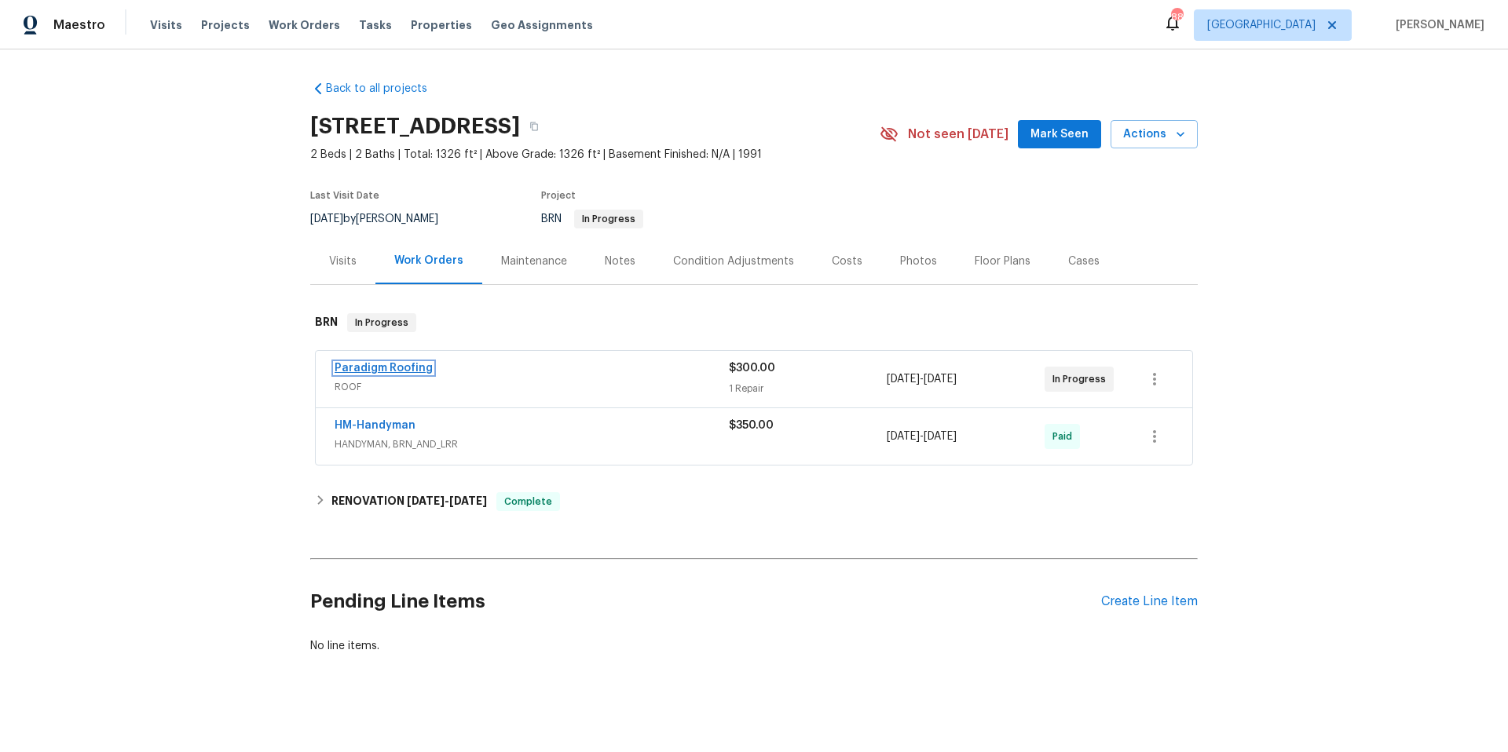
click at [403, 369] on link "Paradigm Roofing" at bounding box center [384, 368] width 98 height 11
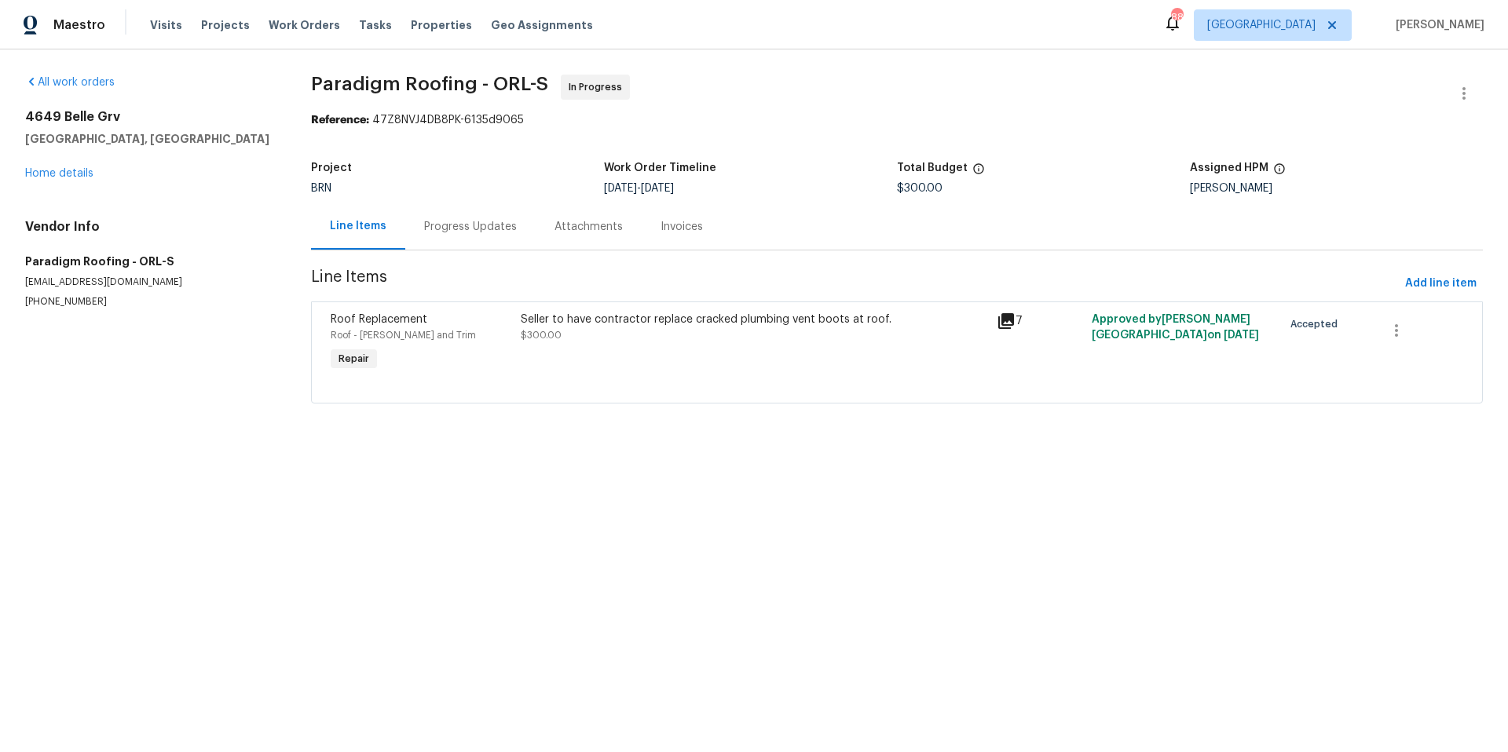
click at [456, 226] on div "Progress Updates" at bounding box center [470, 227] width 93 height 16
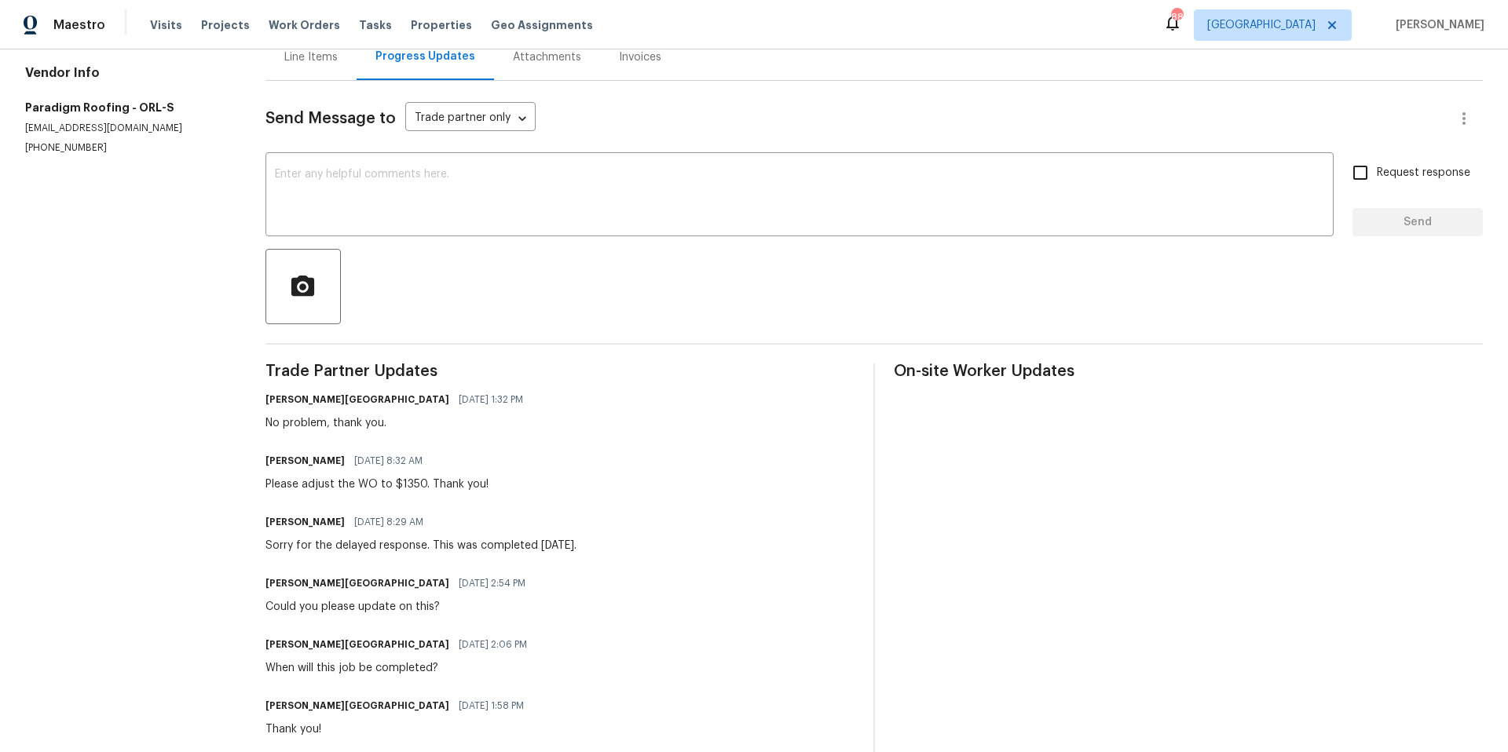
scroll to position [27, 0]
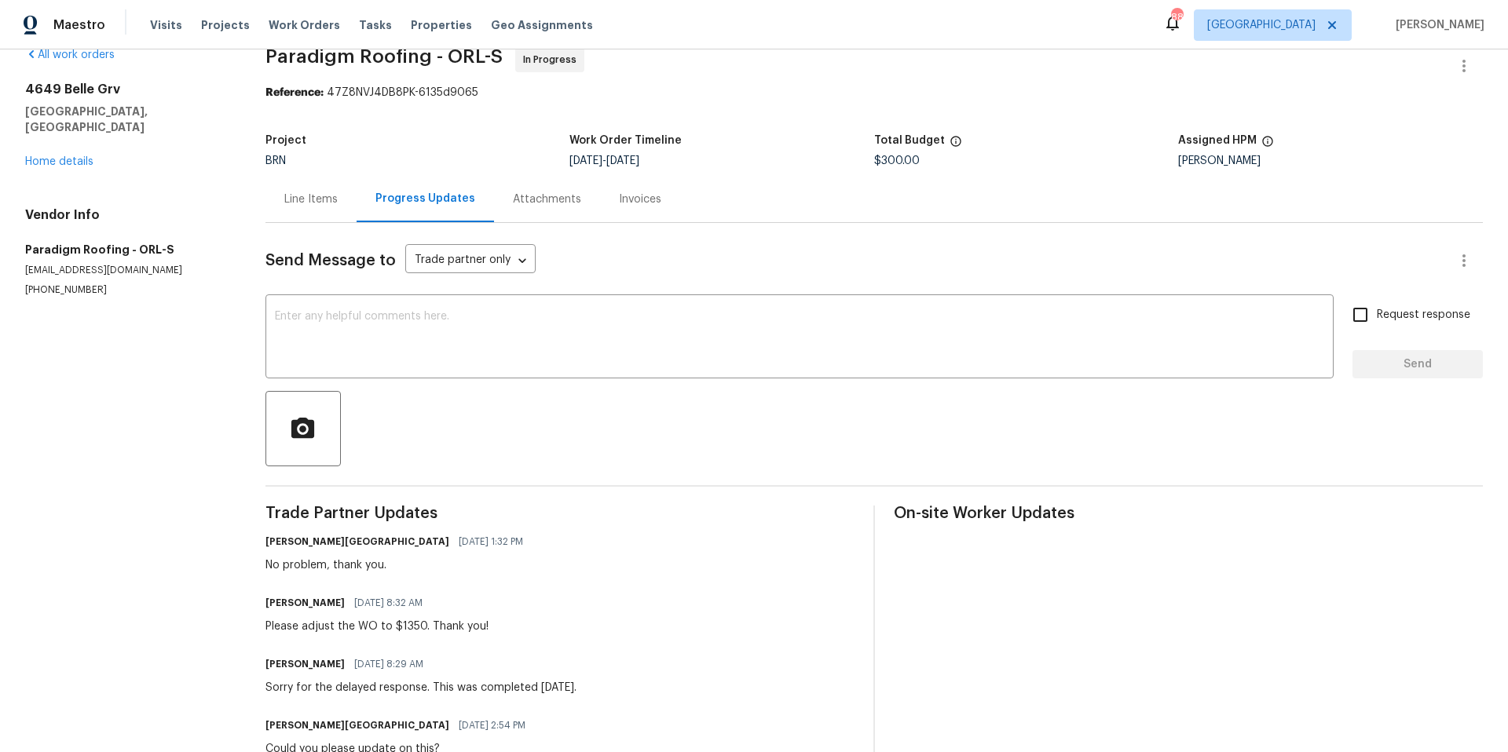
click at [324, 196] on div "Line Items" at bounding box center [310, 200] width 53 height 16
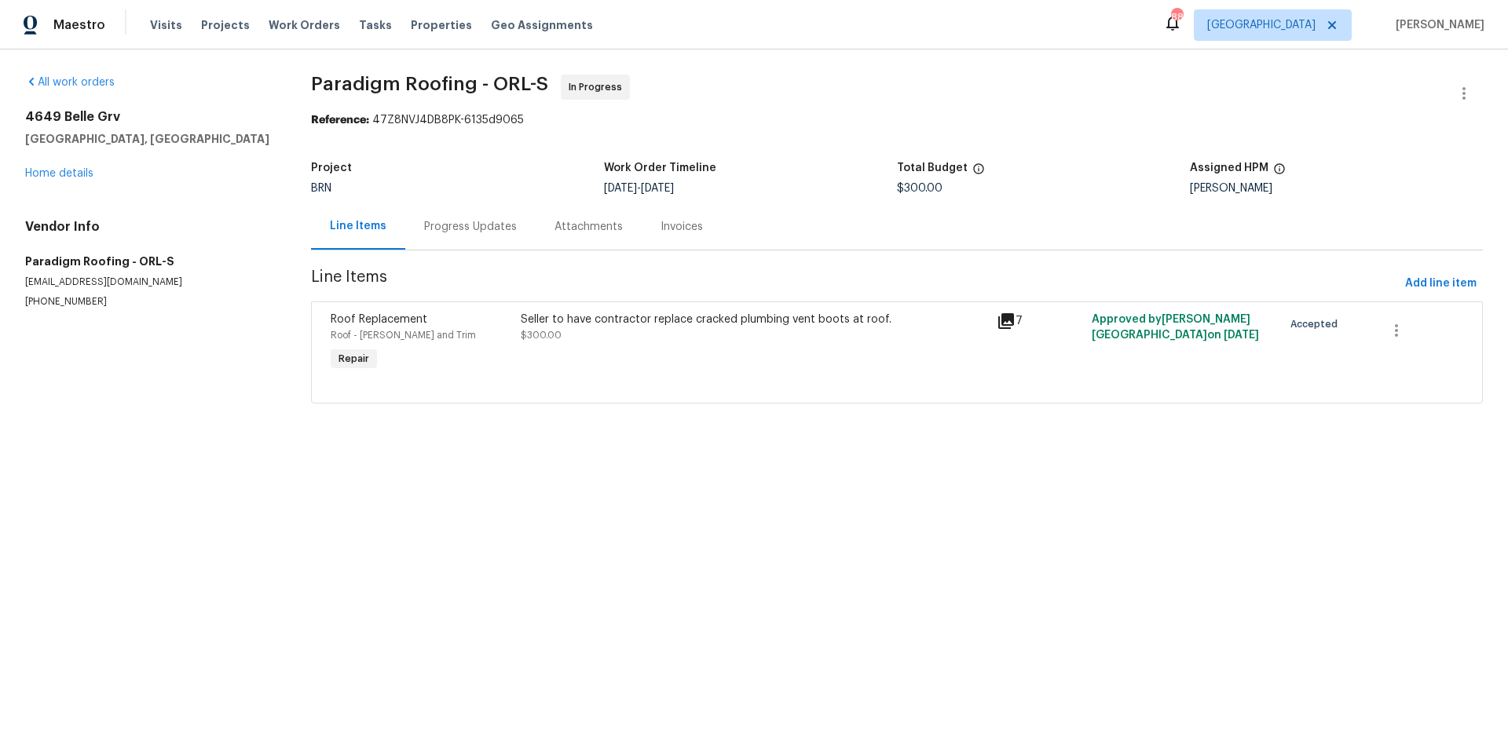
click at [1000, 324] on icon at bounding box center [1005, 321] width 19 height 19
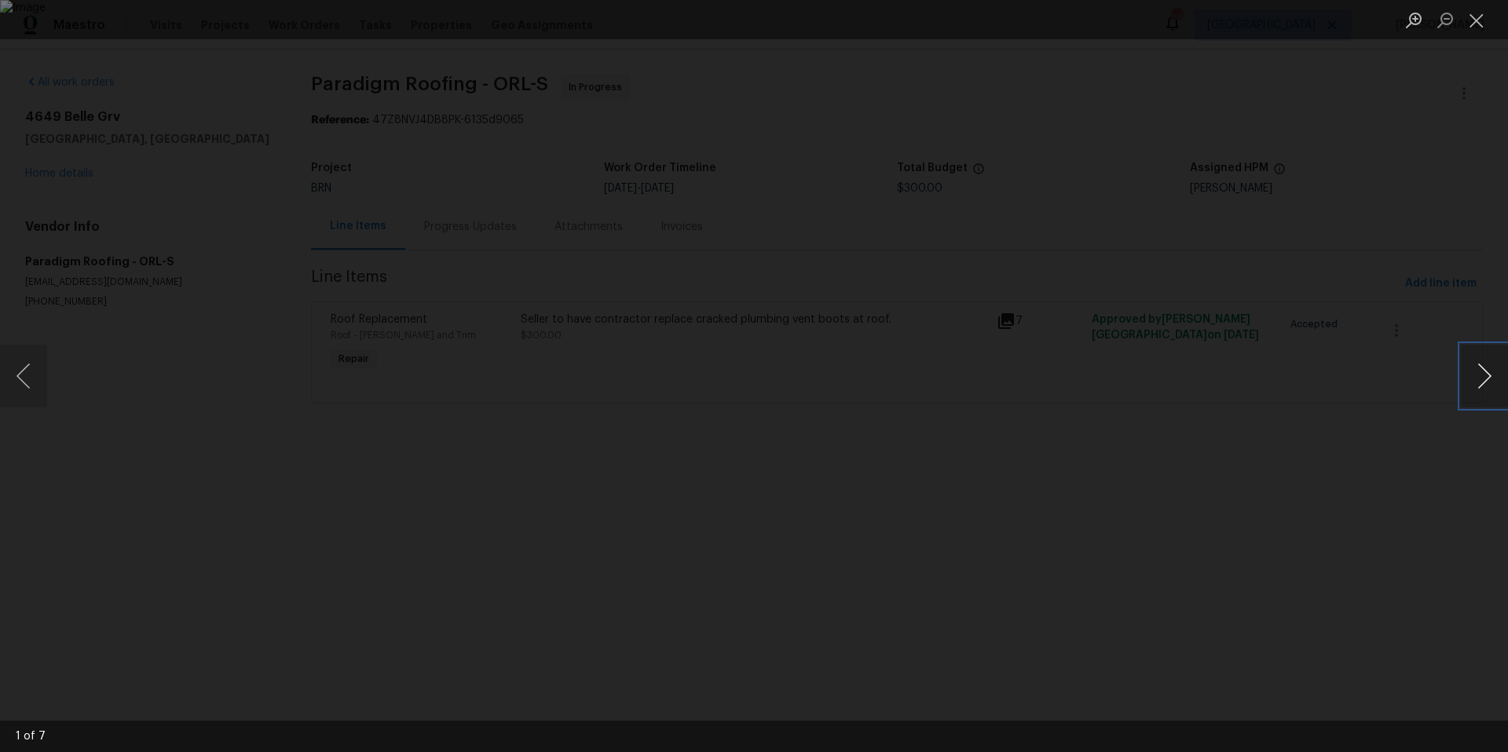
click at [1481, 370] on button "Next image" at bounding box center [1484, 376] width 47 height 63
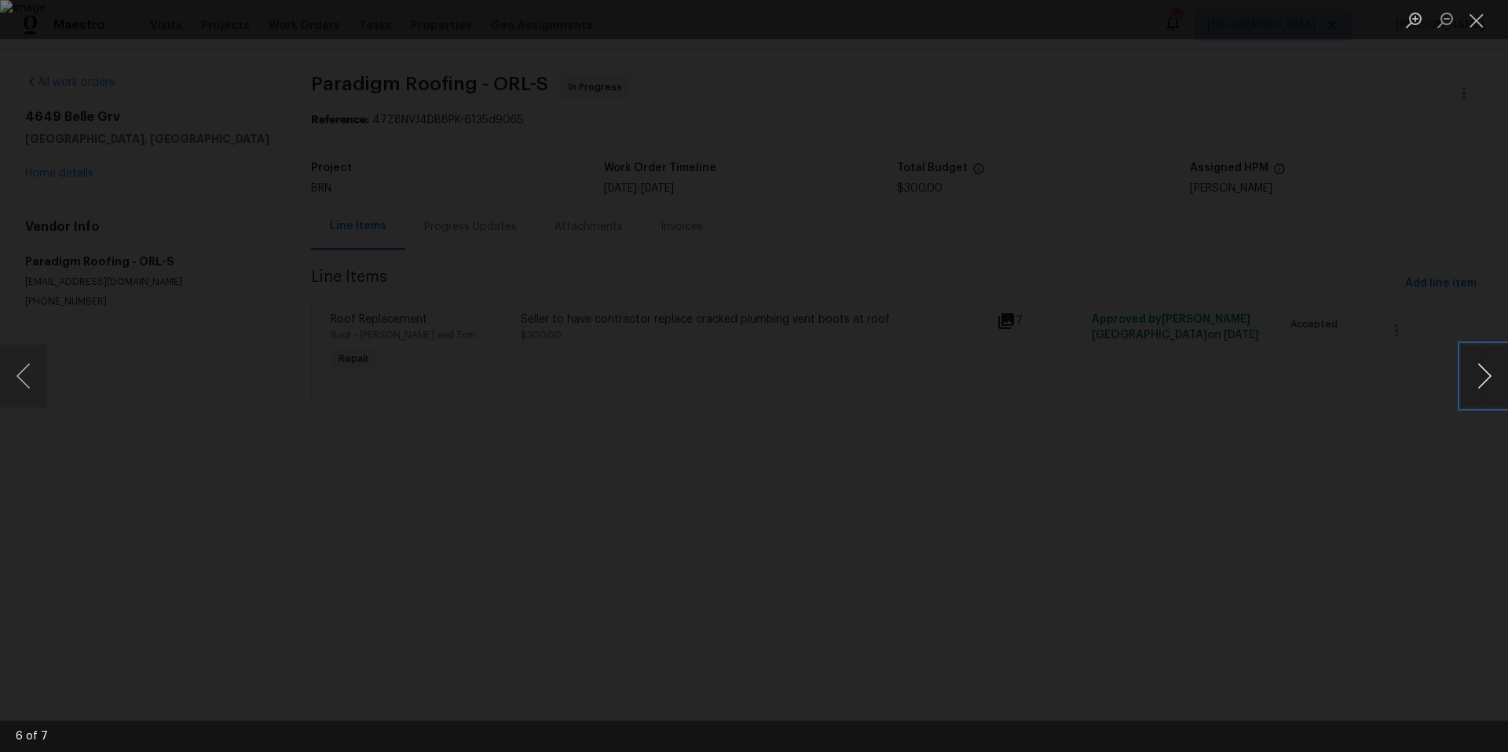
click at [1481, 370] on button "Next image" at bounding box center [1484, 376] width 47 height 63
click at [1474, 20] on button "Close lightbox" at bounding box center [1476, 19] width 31 height 27
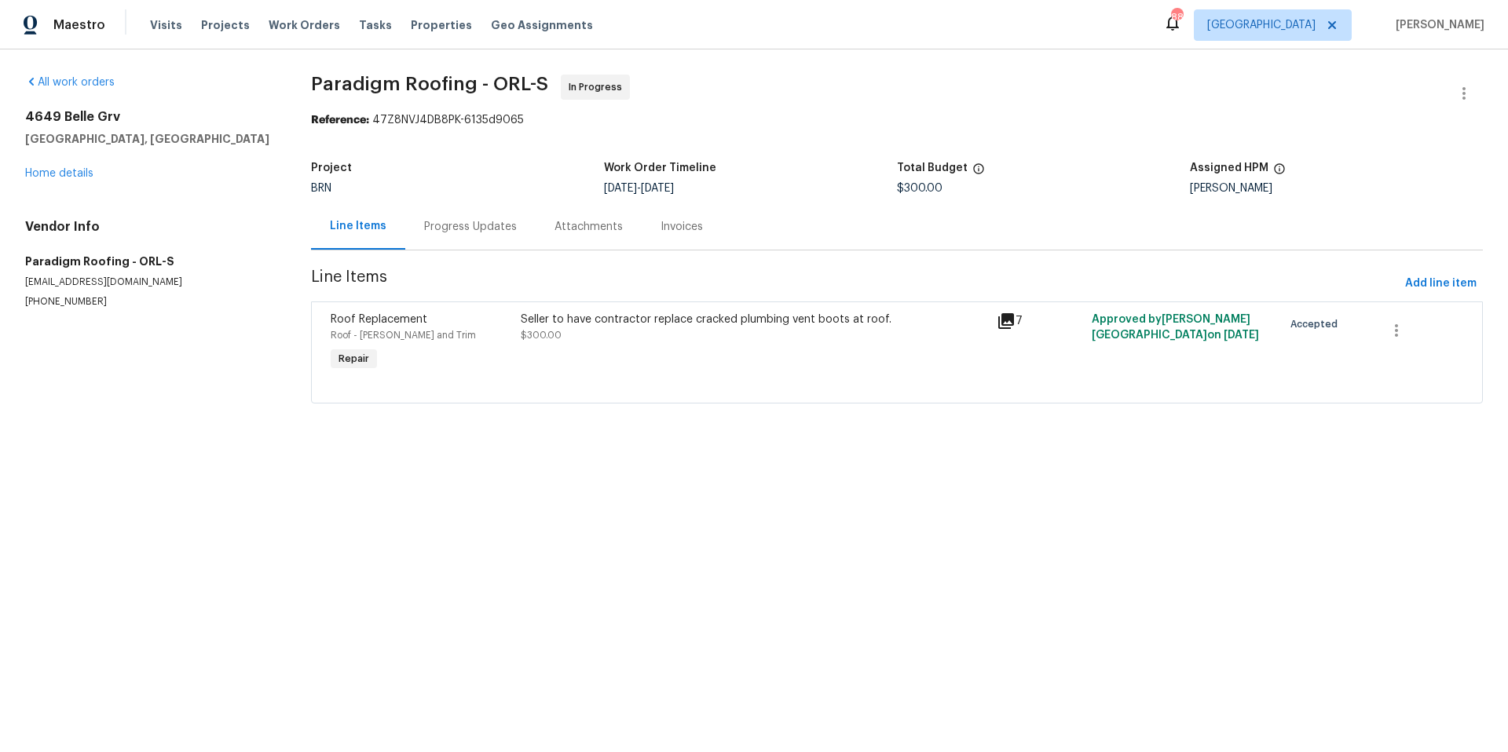
click at [453, 227] on div "Progress Updates" at bounding box center [470, 227] width 93 height 16
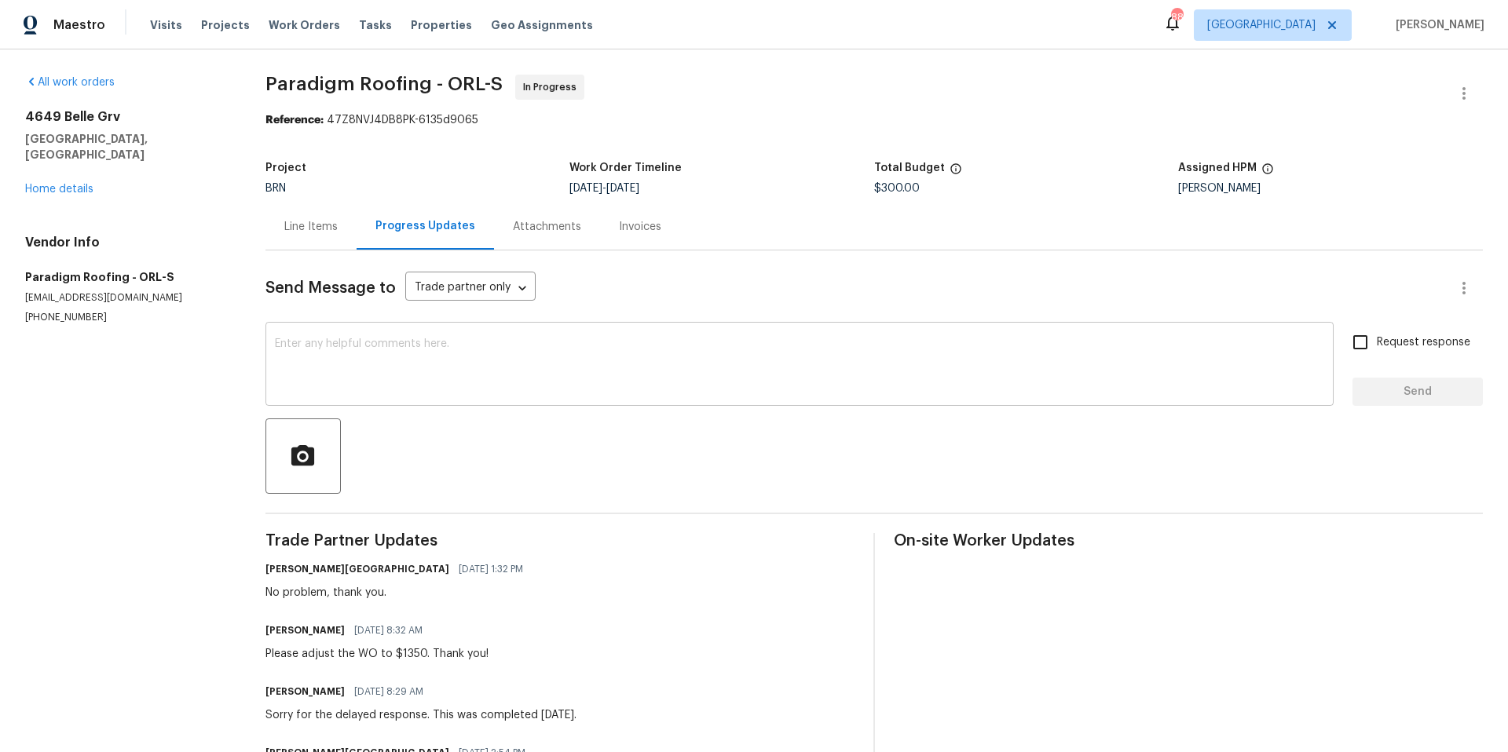
click at [495, 359] on textarea at bounding box center [799, 365] width 1049 height 55
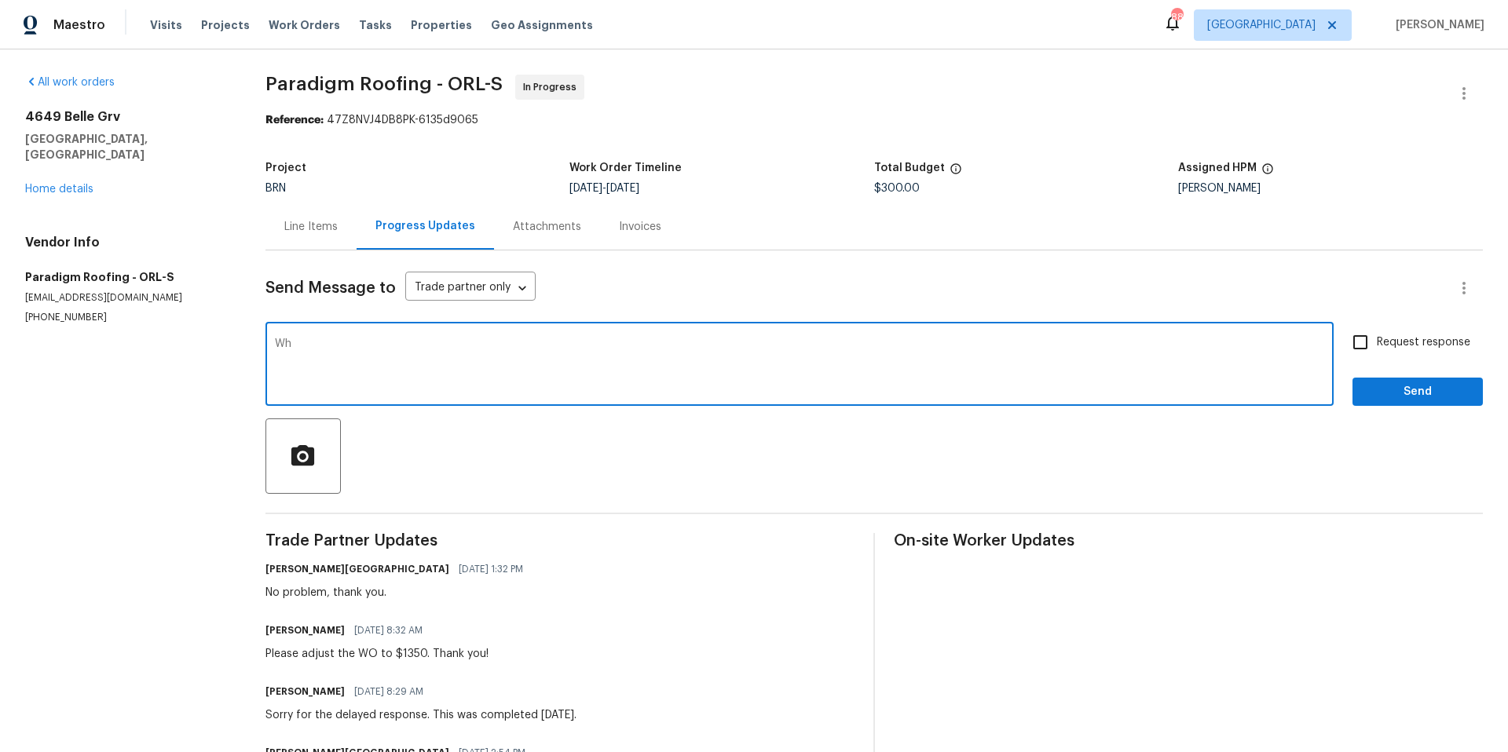
type textarea "W"
type textarea "c"
type textarea "Can you tell me if additional work was needed to account for the cost requested?"
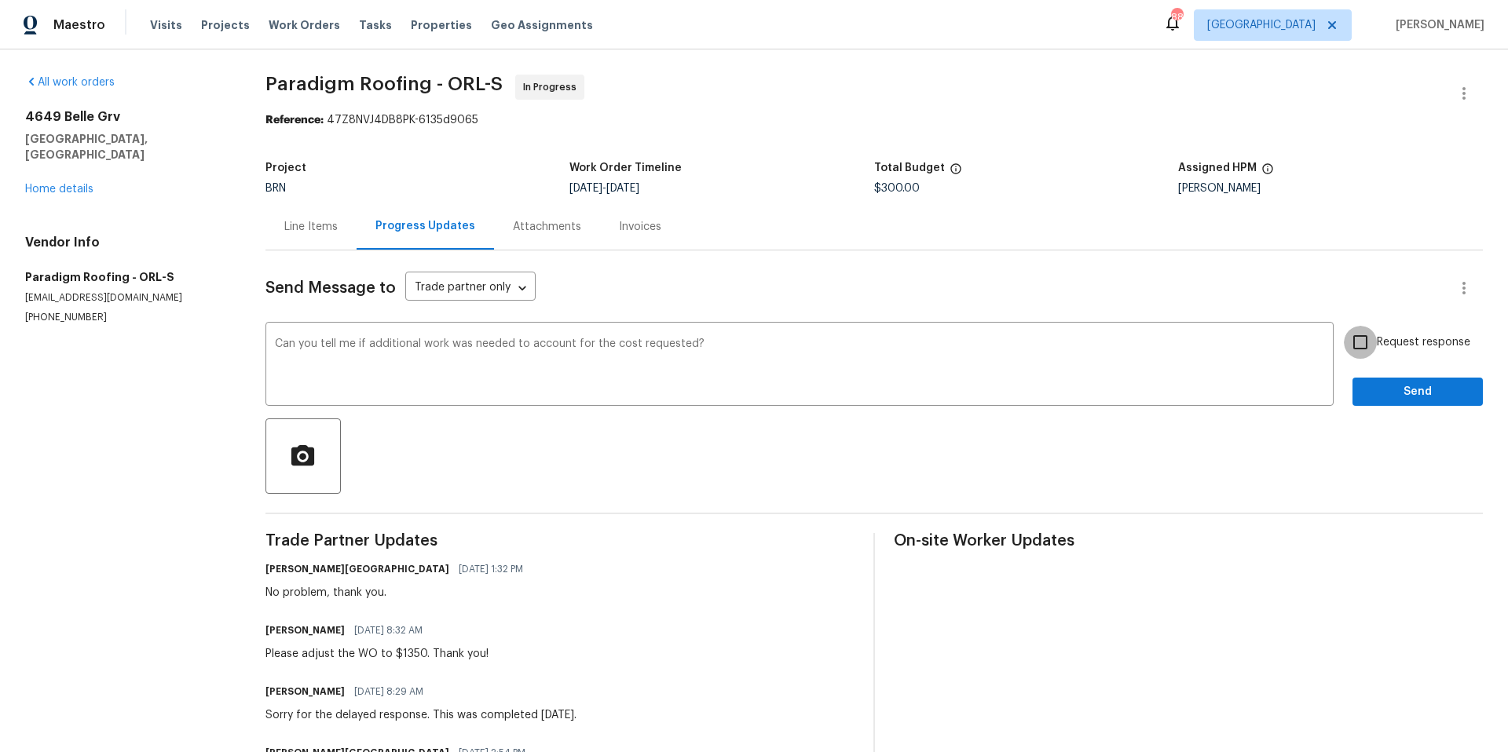
click at [1351, 347] on input "Request response" at bounding box center [1360, 342] width 33 height 33
checkbox input "true"
drag, startPoint x: 1369, startPoint y: 387, endPoint x: 1307, endPoint y: 378, distance: 63.4
click at [1369, 387] on span "Send" at bounding box center [1417, 392] width 105 height 20
